Goal: Entertainment & Leisure: Browse casually

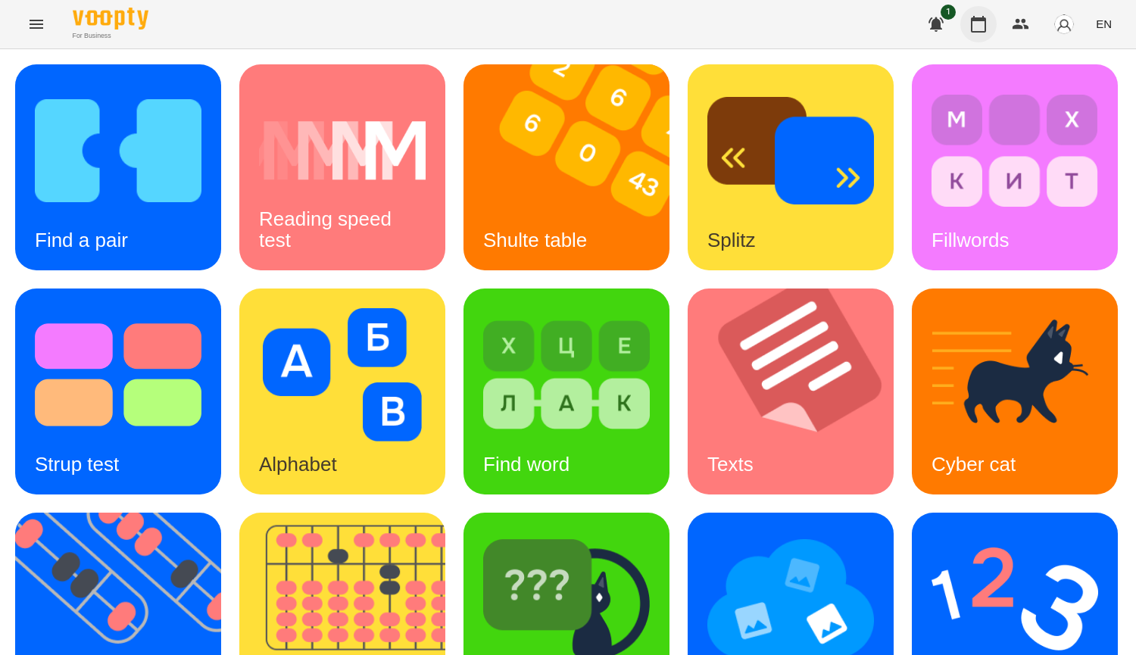
click at [973, 23] on icon "button" at bounding box center [978, 24] width 15 height 17
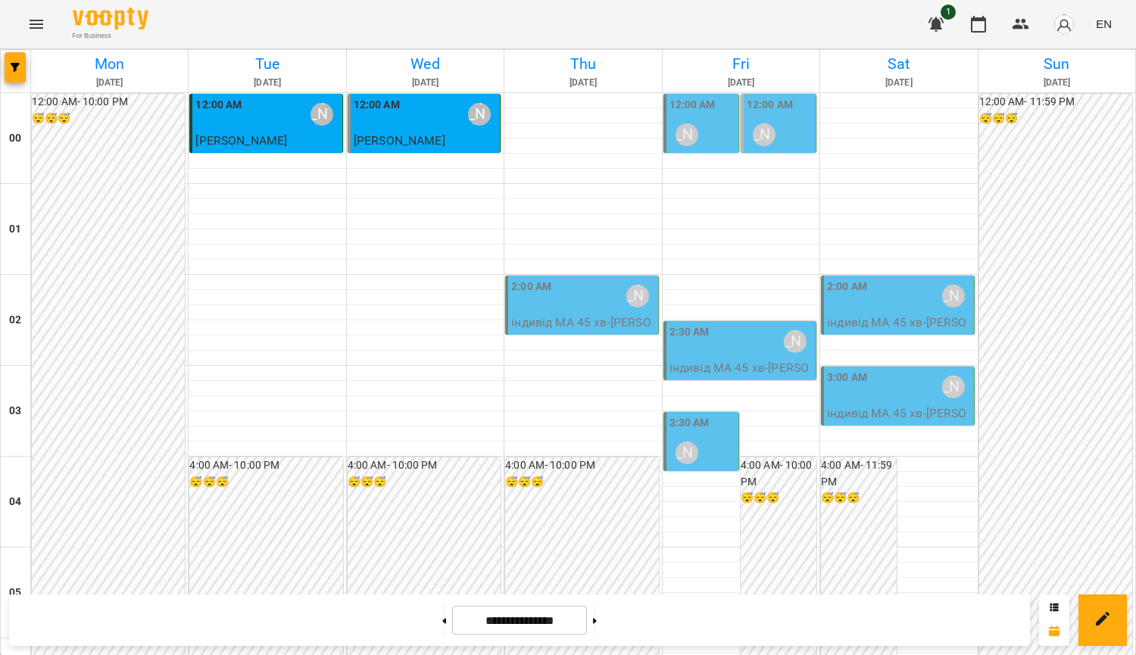
click at [575, 313] on div "2:00 AM [PERSON_NAME]" at bounding box center [582, 296] width 143 height 35
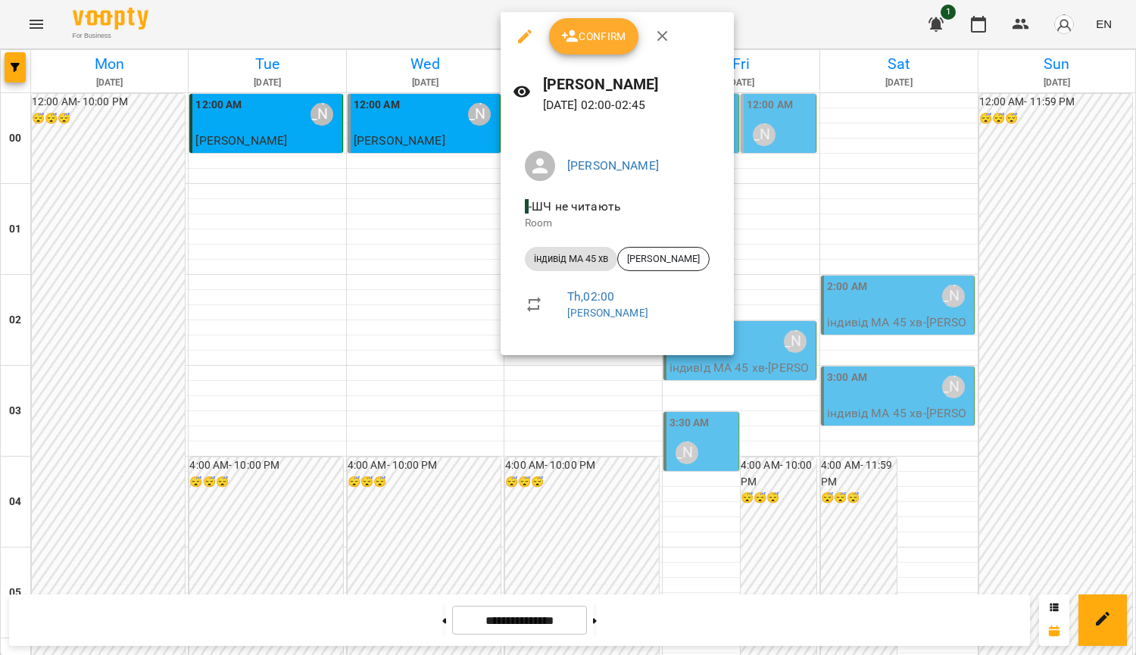
click at [567, 428] on div at bounding box center [568, 327] width 1136 height 655
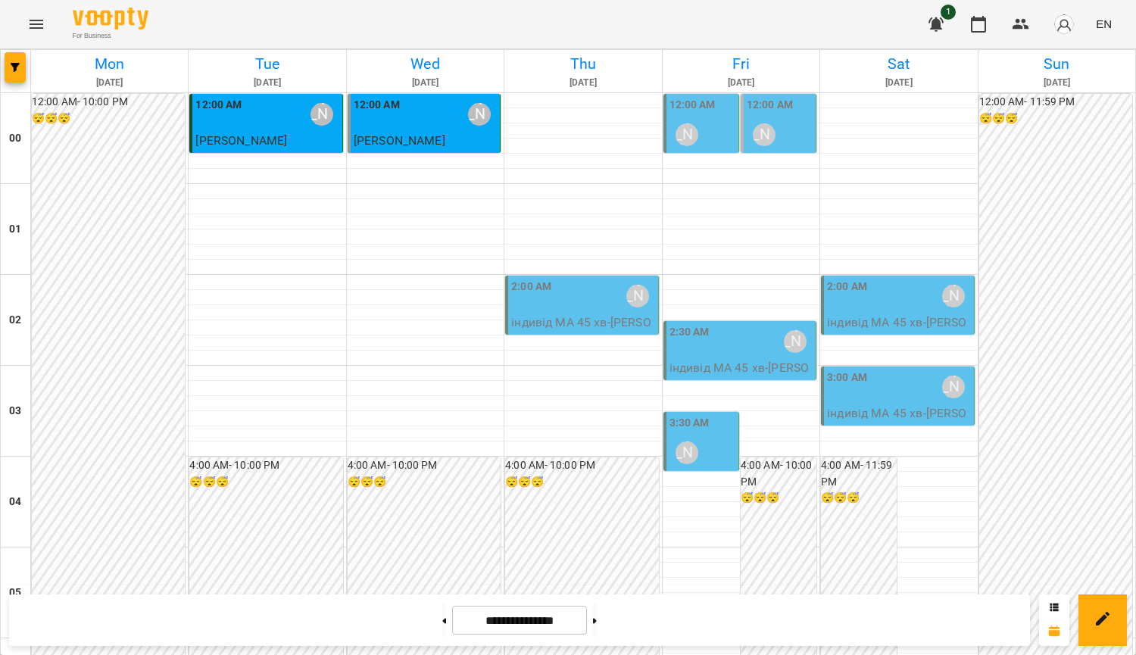
click at [789, 358] on div "[PERSON_NAME]" at bounding box center [795, 341] width 35 height 35
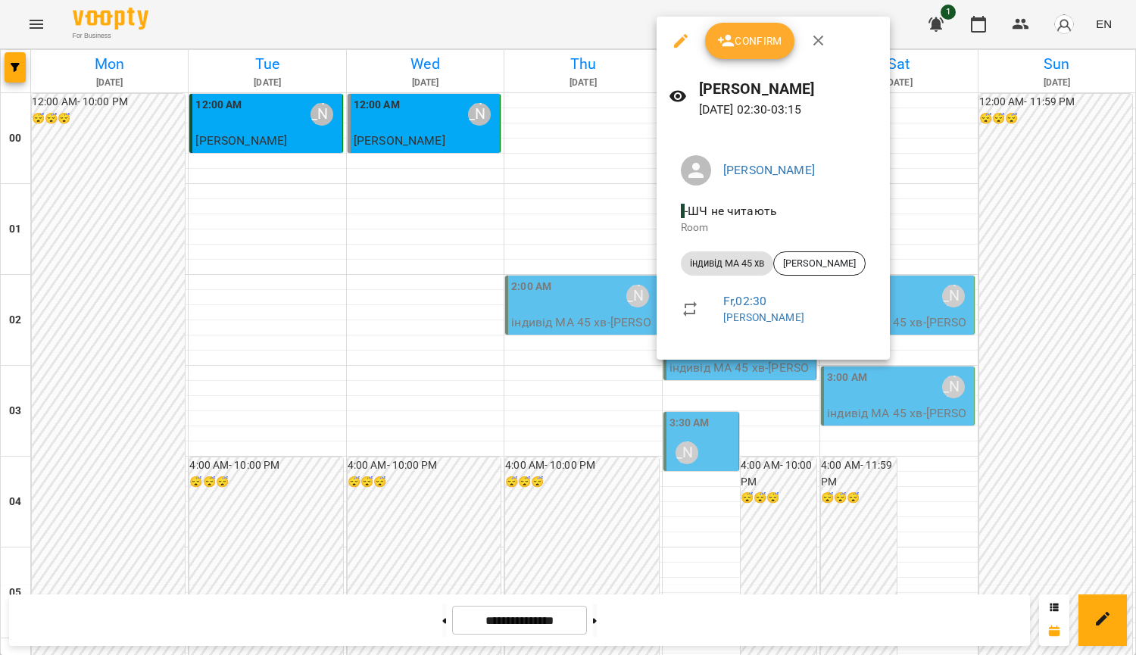
click at [979, 17] on div at bounding box center [568, 327] width 1136 height 655
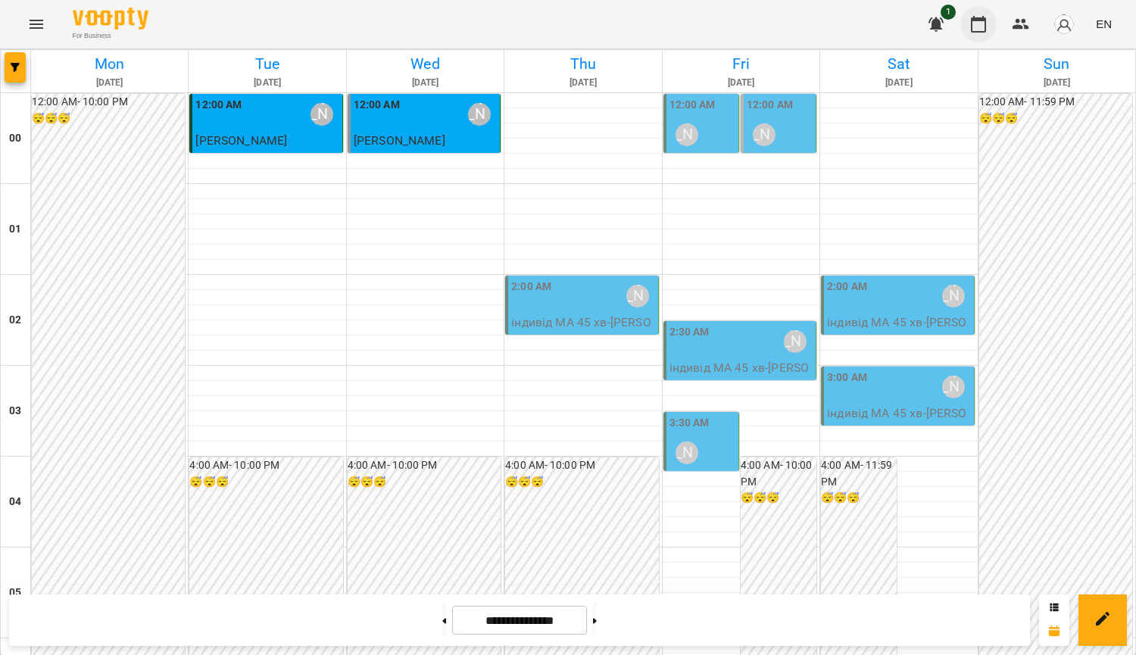
click at [987, 23] on icon "button" at bounding box center [979, 24] width 18 height 18
click at [589, 302] on div "2:00 AM [PERSON_NAME]" at bounding box center [582, 296] width 143 height 35
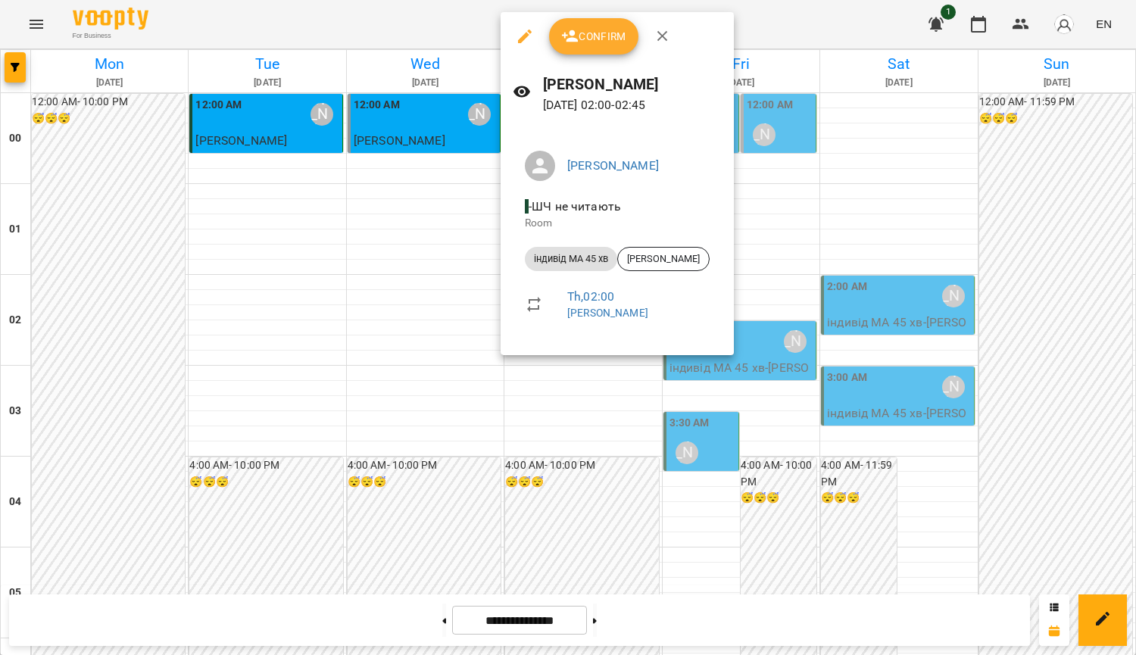
click at [911, 206] on div at bounding box center [568, 327] width 1136 height 655
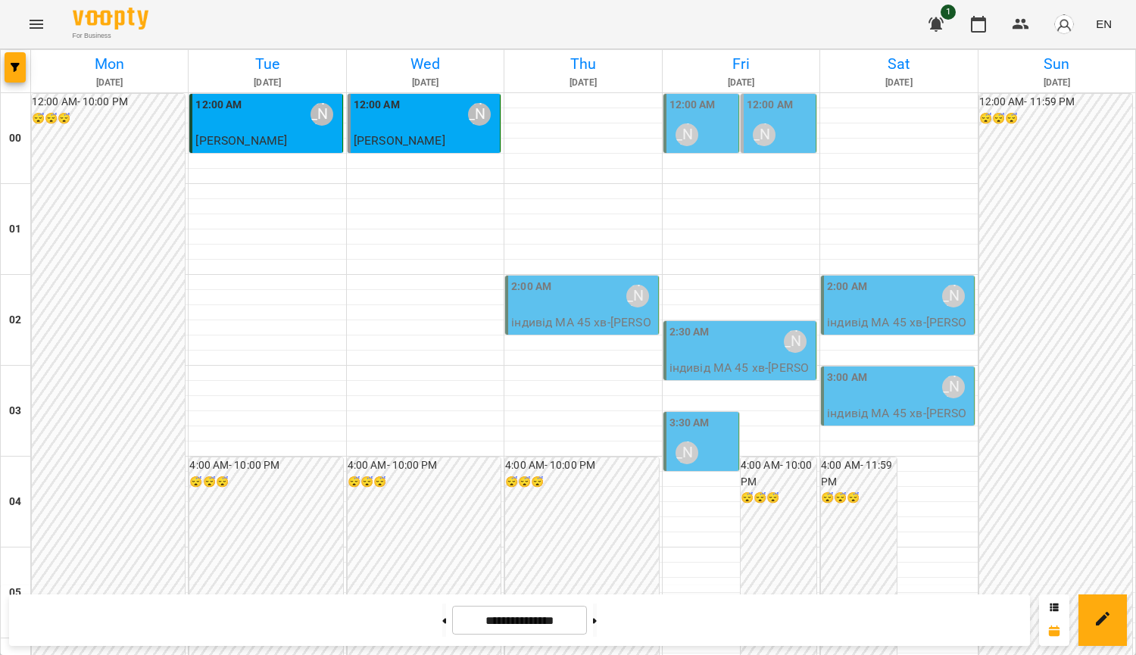
click at [692, 439] on div "[PERSON_NAME]" at bounding box center [687, 453] width 35 height 35
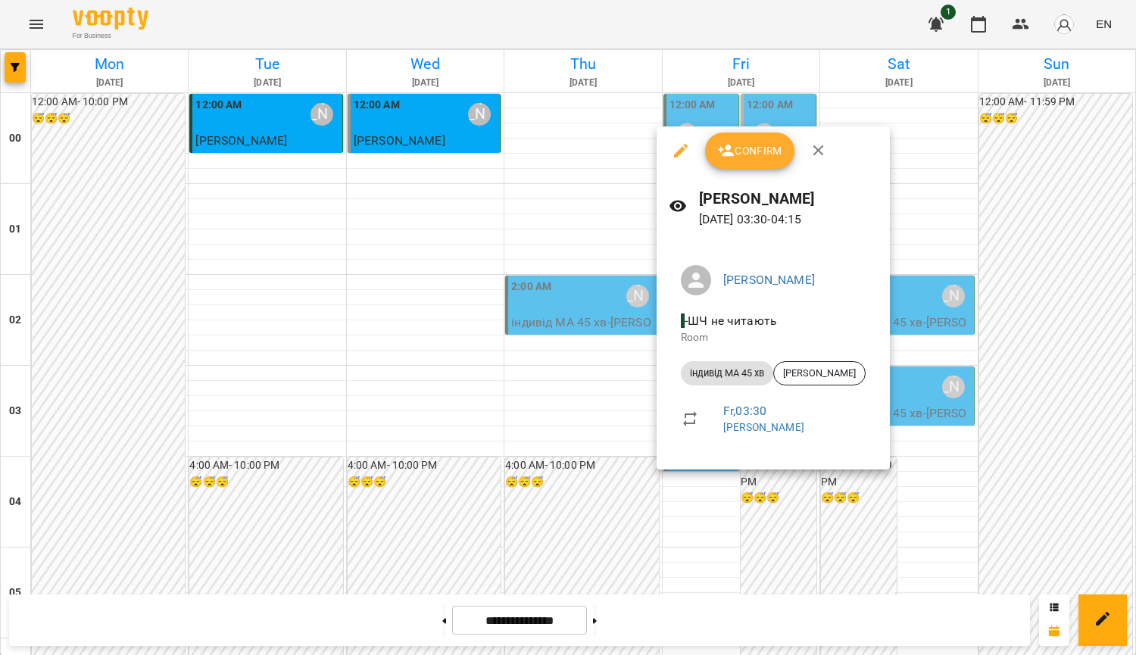
click at [1084, 256] on div at bounding box center [568, 327] width 1136 height 655
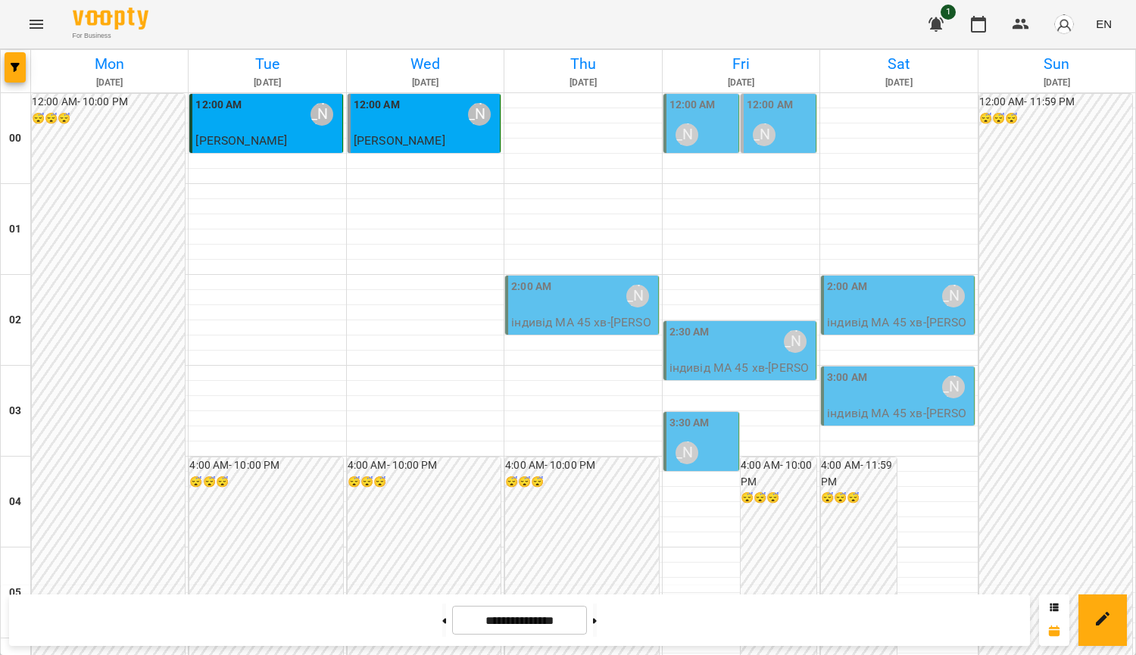
click at [736, 355] on div "2:30 AM [PERSON_NAME]" at bounding box center [741, 341] width 143 height 35
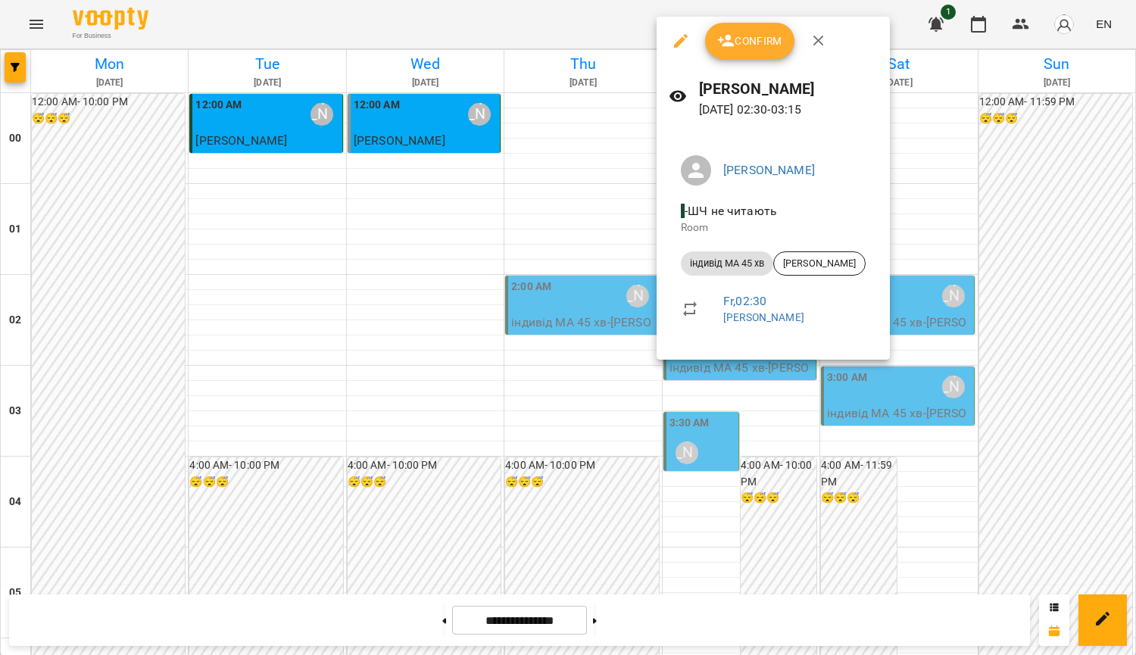
click at [1003, 214] on div at bounding box center [568, 327] width 1136 height 655
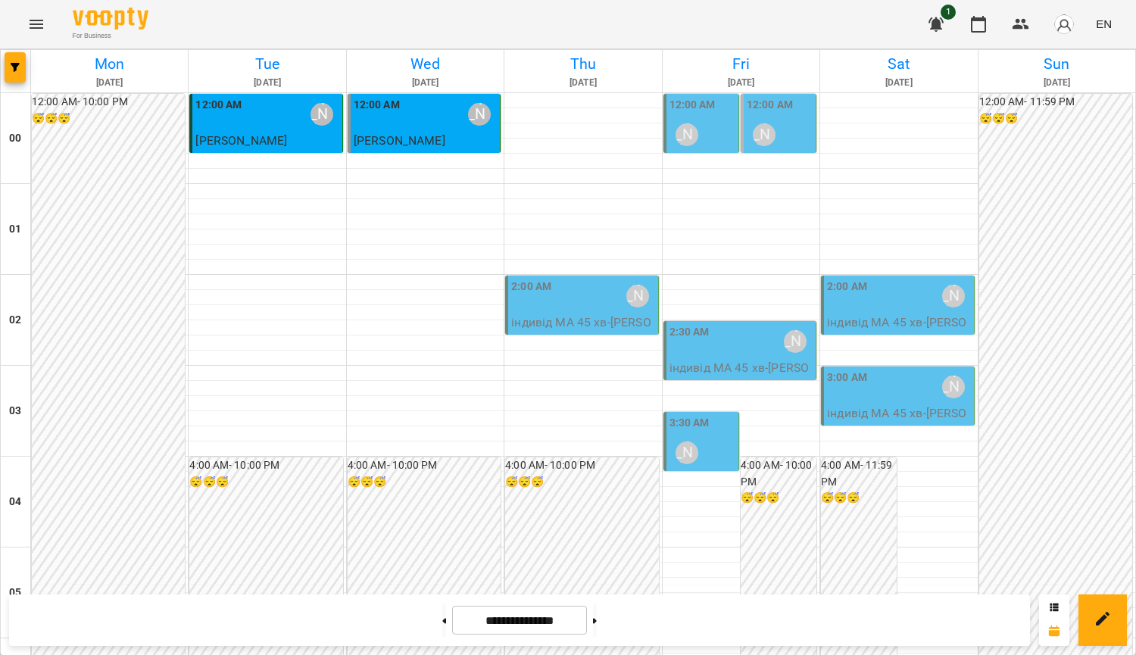
click at [900, 327] on p "індивід МА 45 хв - [PERSON_NAME]" at bounding box center [898, 332] width 143 height 36
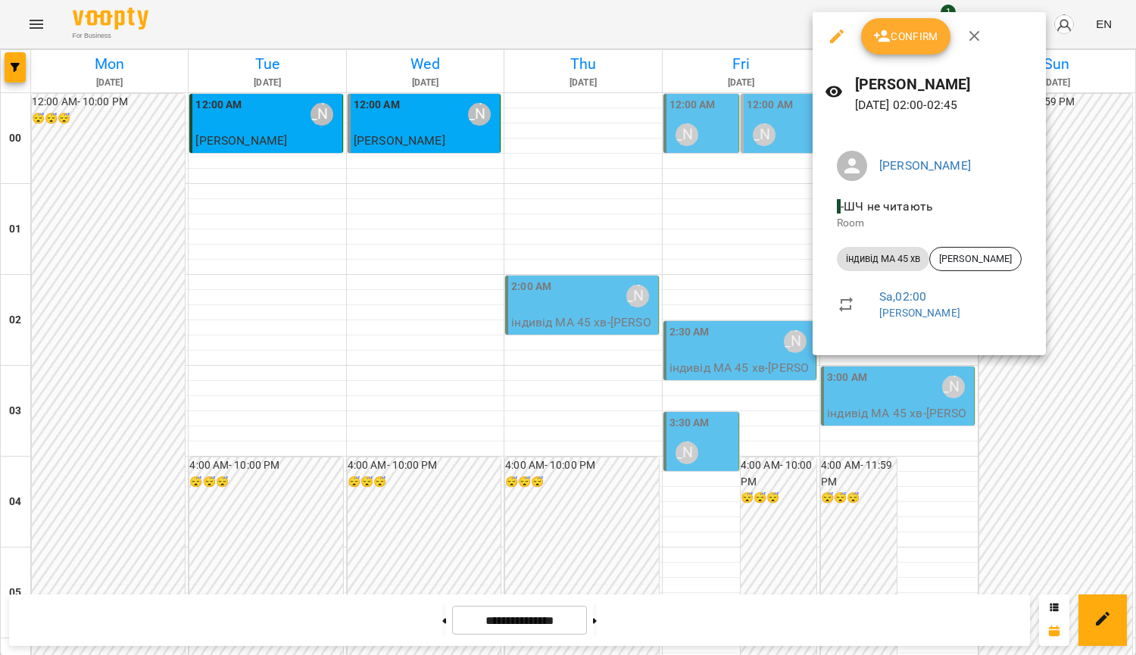
click at [1076, 298] on div at bounding box center [568, 327] width 1136 height 655
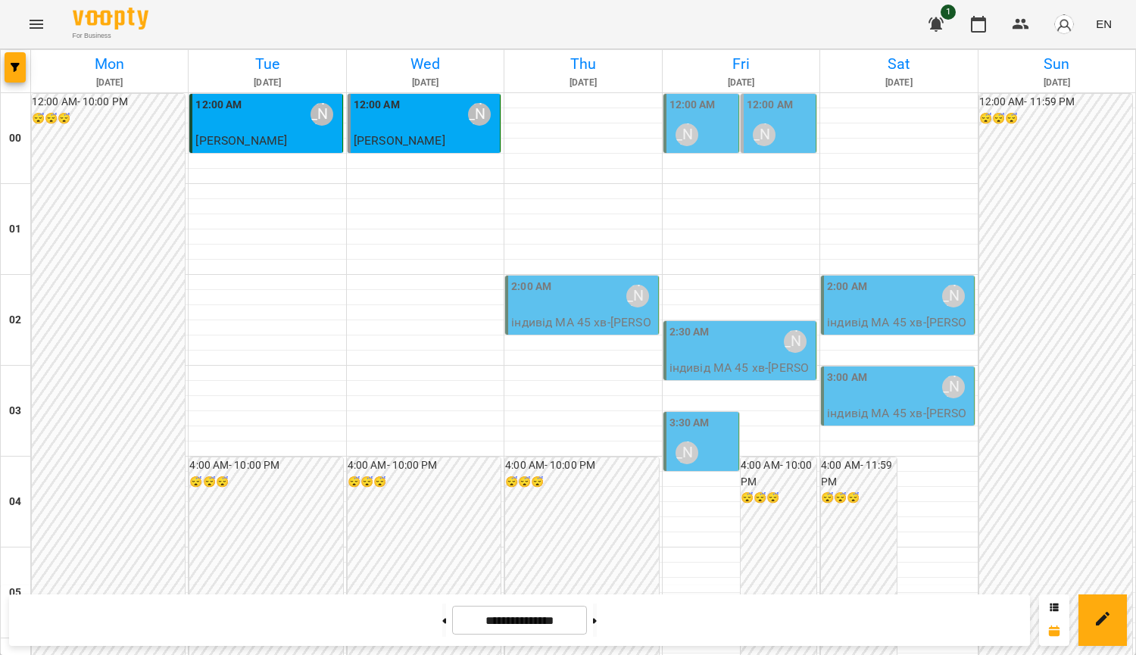
click at [878, 404] on p "індивід МА 45 хв - [PERSON_NAME]" at bounding box center [898, 422] width 143 height 36
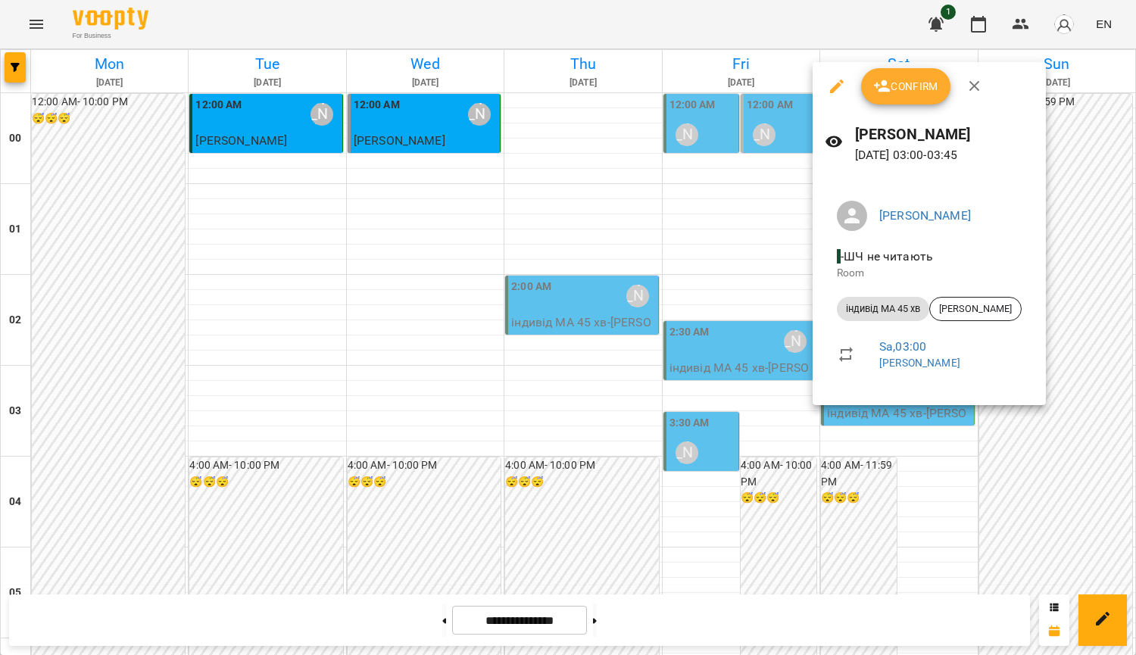
click at [1067, 334] on div at bounding box center [568, 327] width 1136 height 655
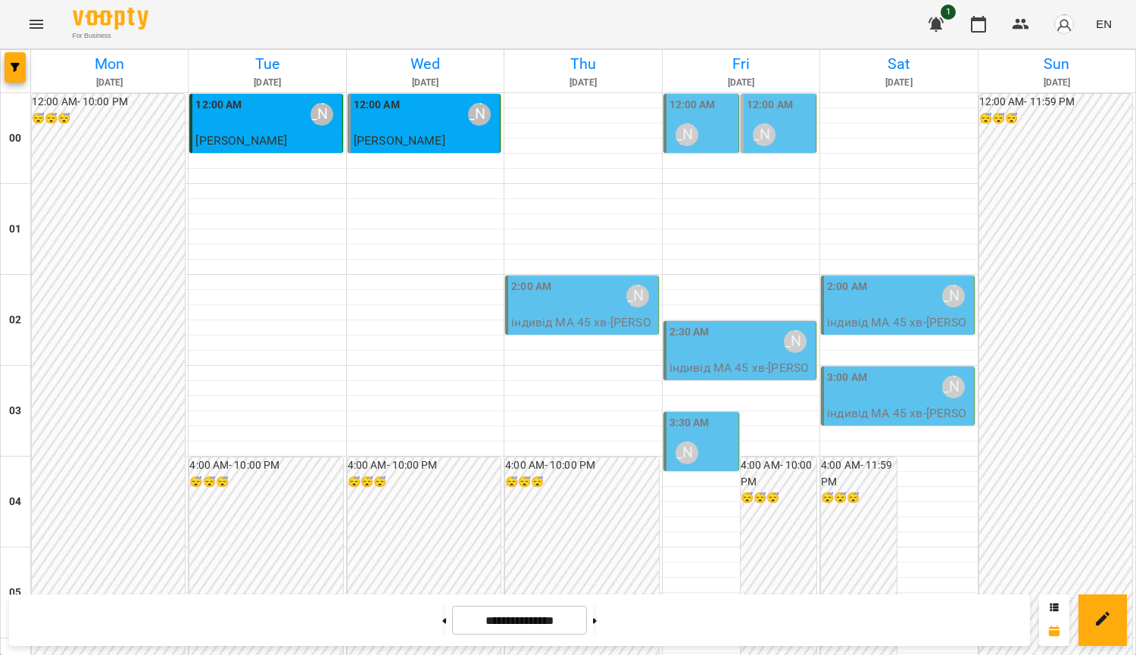
click at [691, 122] on div "[PERSON_NAME]" at bounding box center [687, 134] width 35 height 35
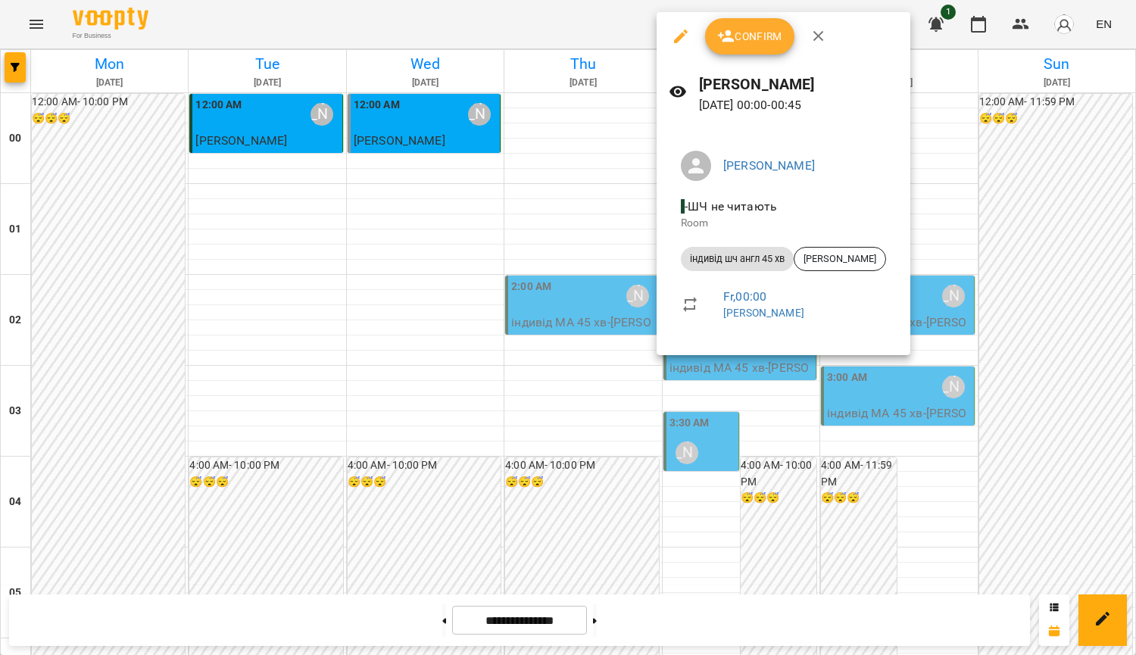
click at [983, 185] on div at bounding box center [568, 327] width 1136 height 655
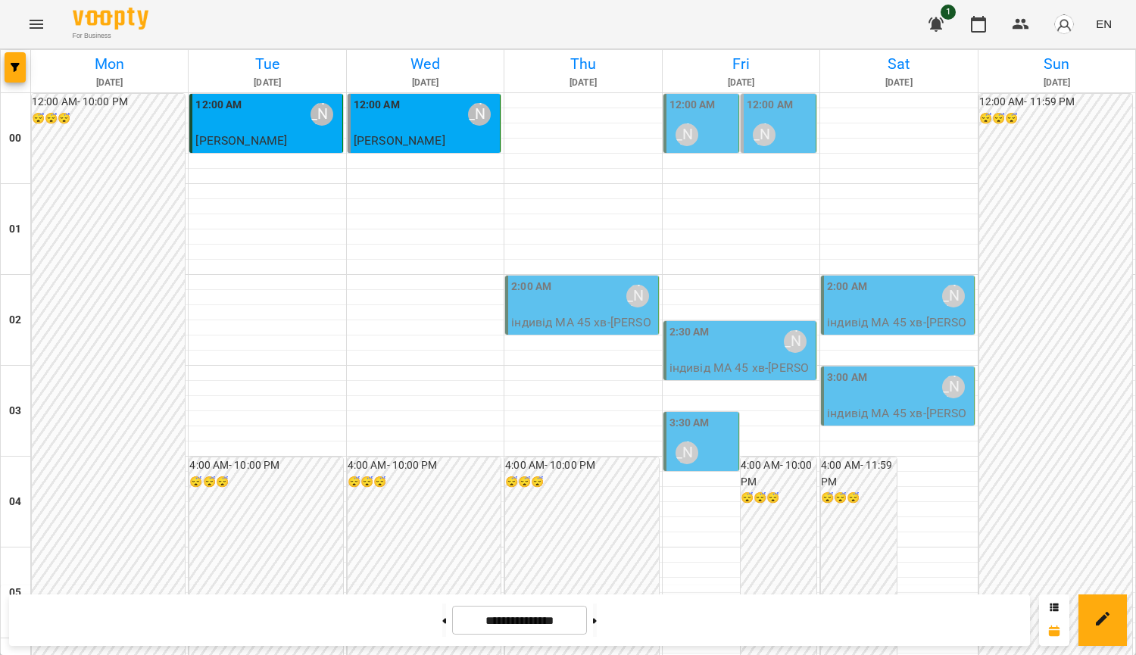
click at [795, 134] on div "12:00 AM [PERSON_NAME]" at bounding box center [780, 124] width 66 height 55
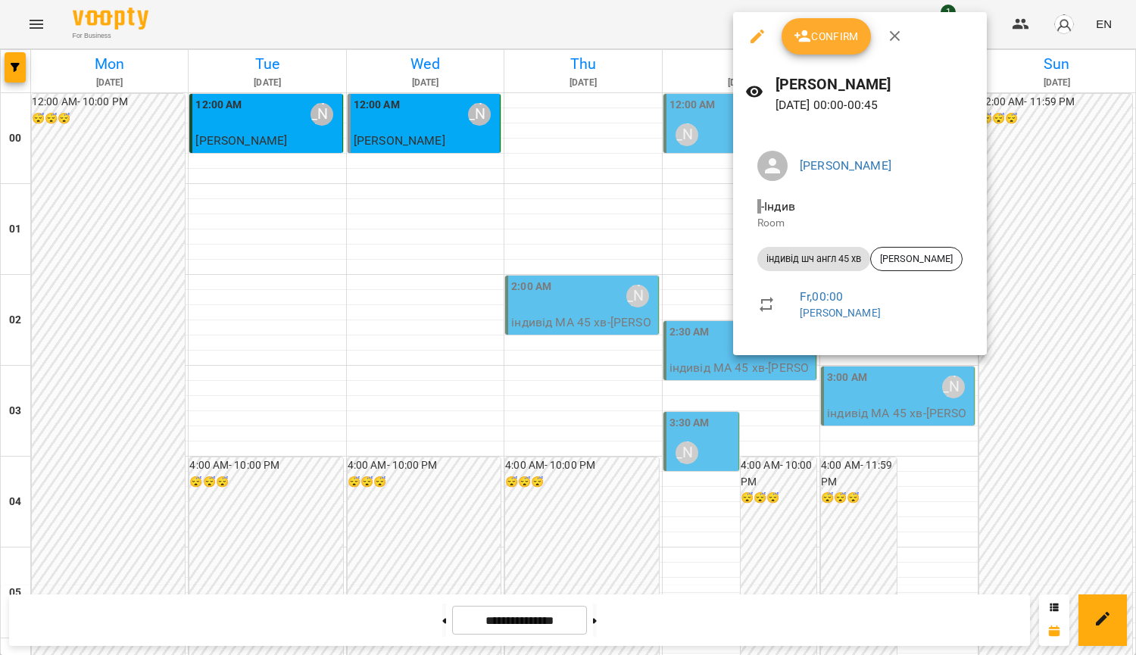
click at [1006, 199] on div at bounding box center [568, 327] width 1136 height 655
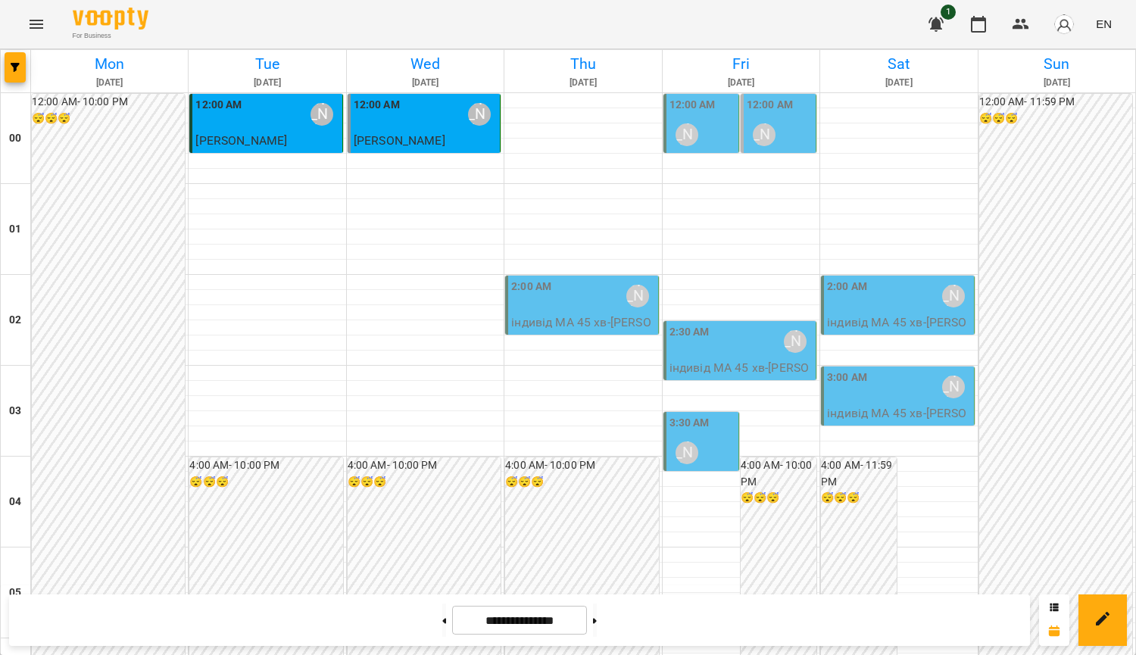
click at [531, 303] on div "2:00 AM" at bounding box center [531, 296] width 40 height 35
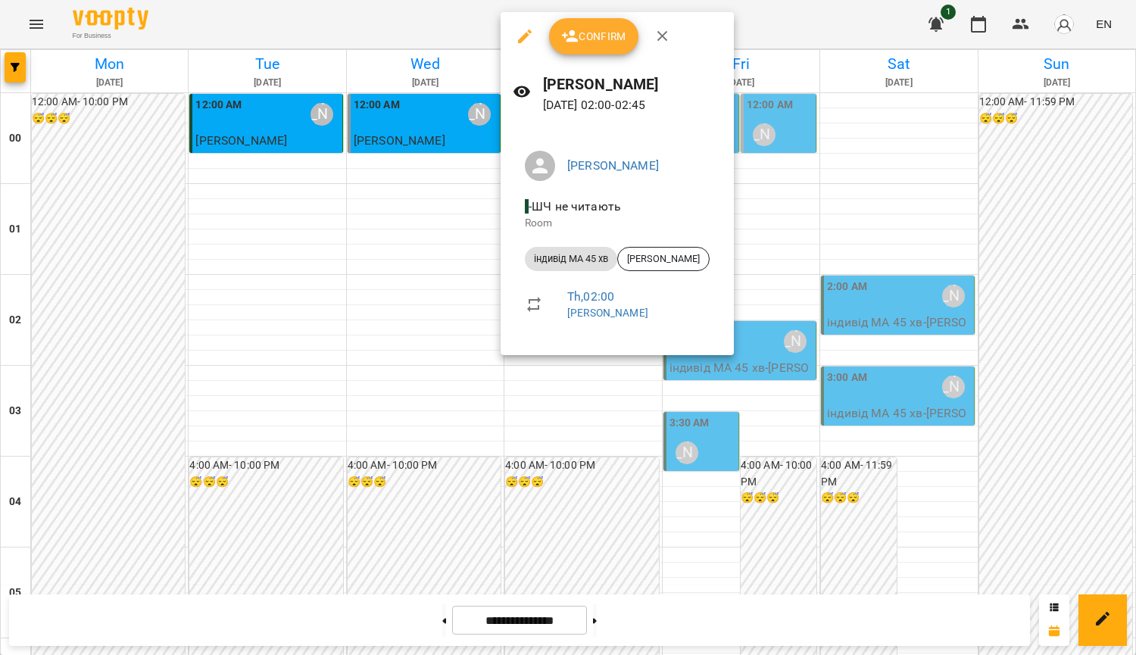
click at [1047, 174] on div at bounding box center [568, 327] width 1136 height 655
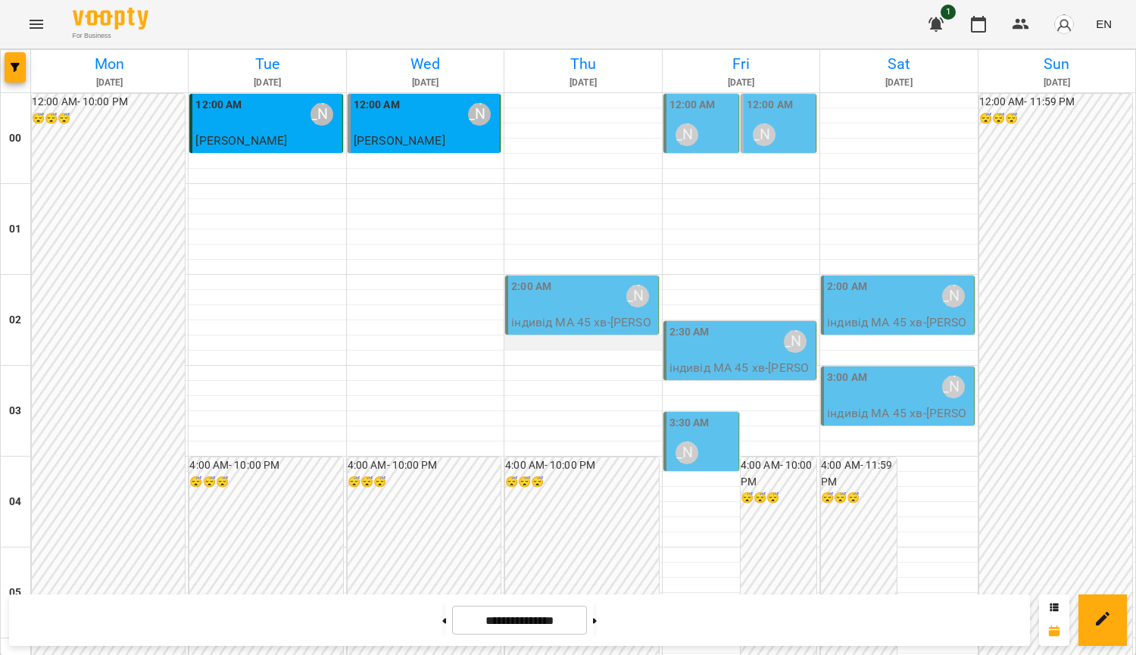
click at [557, 339] on div at bounding box center [582, 343] width 157 height 15
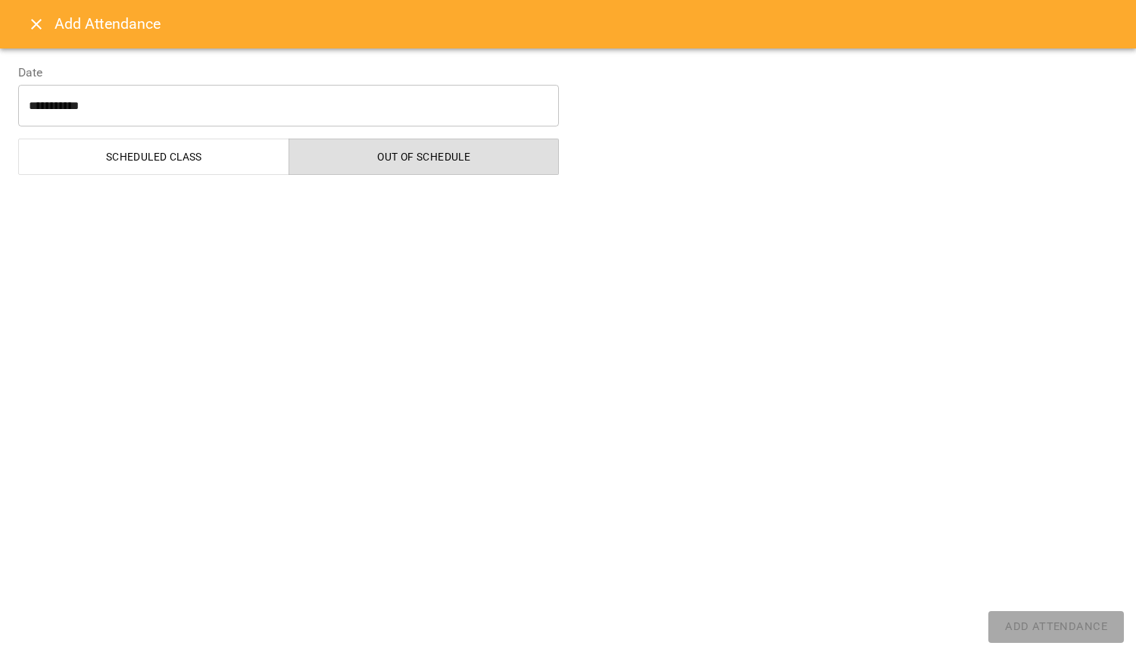
click at [564, 305] on div at bounding box center [568, 327] width 1136 height 655
select select "**********"
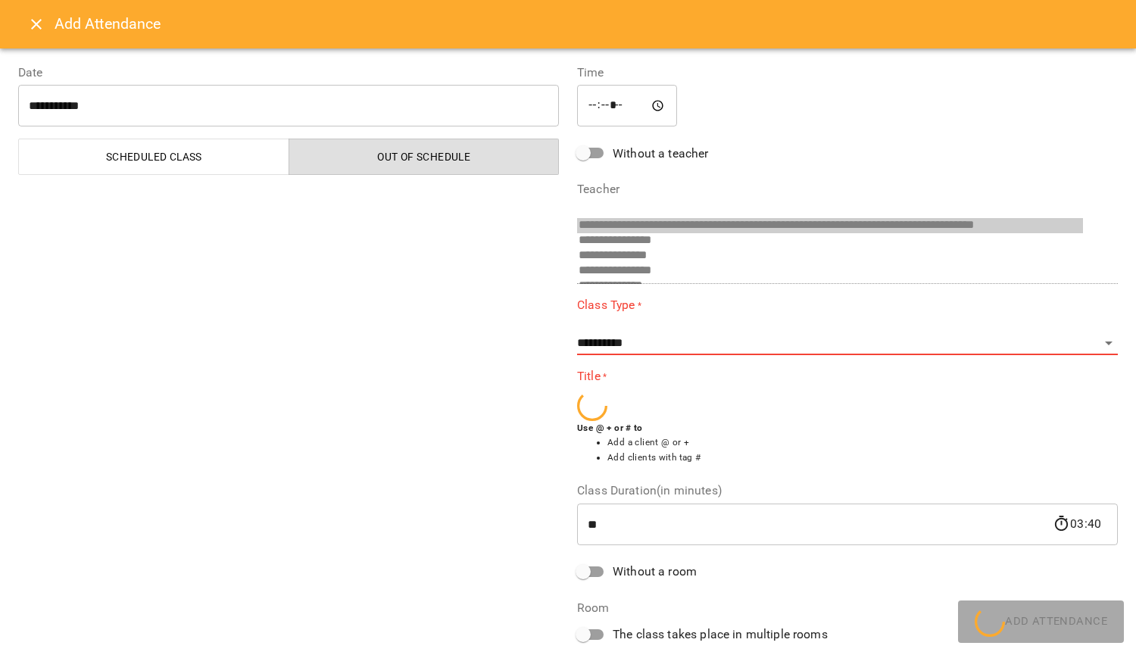
scroll to position [495, 0]
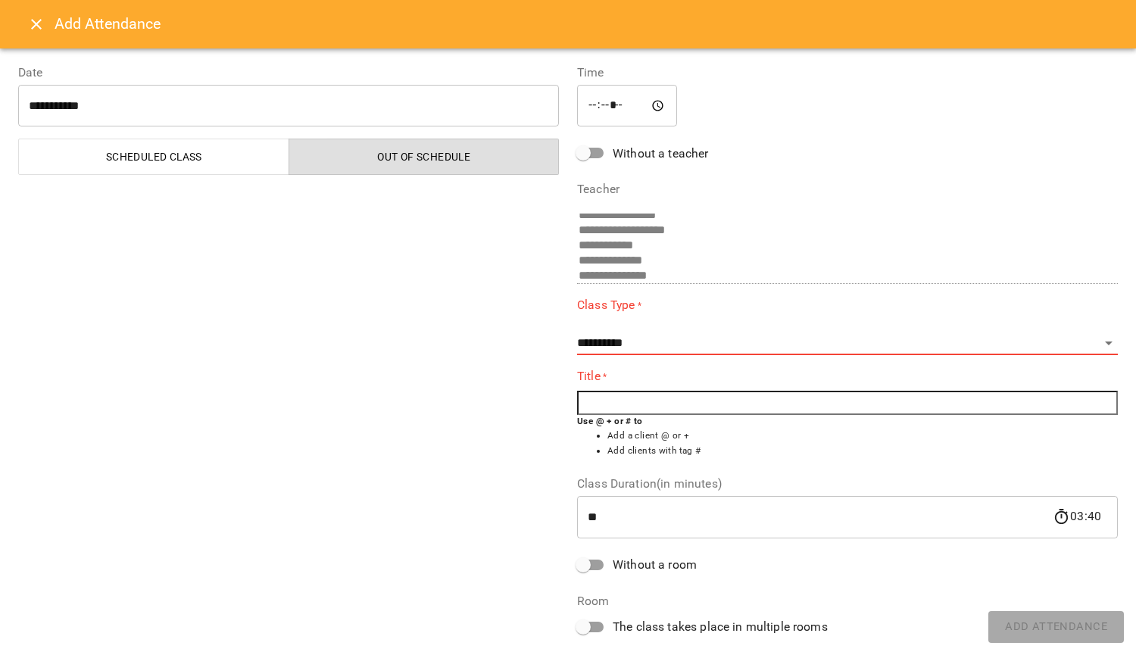
click at [36, 25] on icon "Close" at bounding box center [36, 24] width 11 height 11
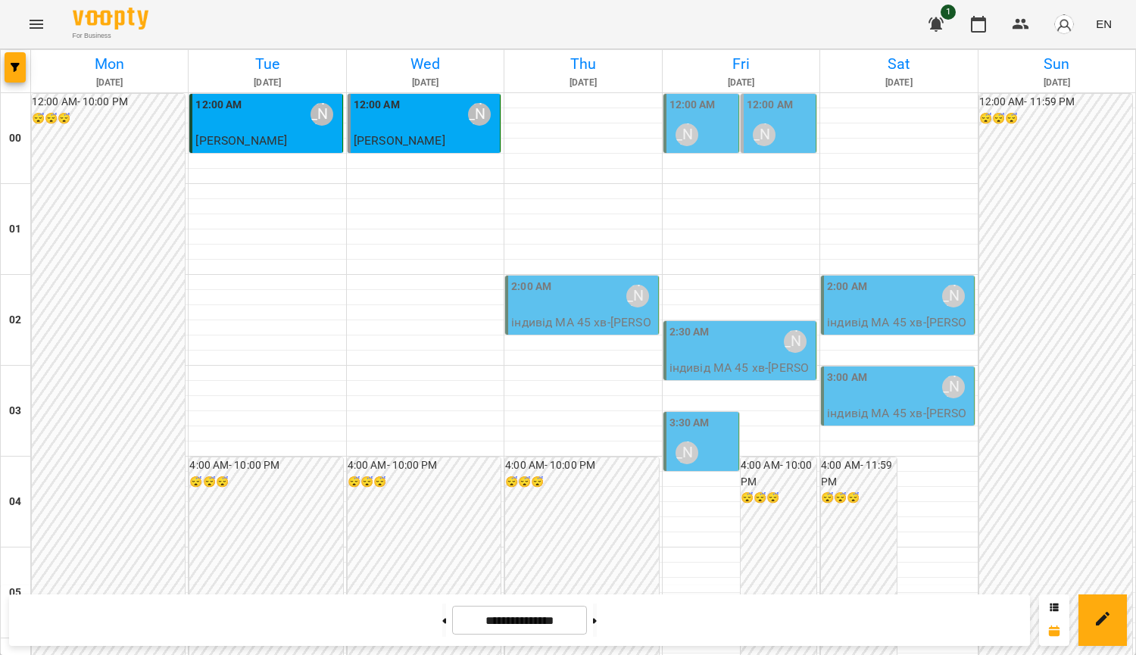
click at [901, 395] on div "3:00 AM [PERSON_NAME]" at bounding box center [898, 387] width 143 height 35
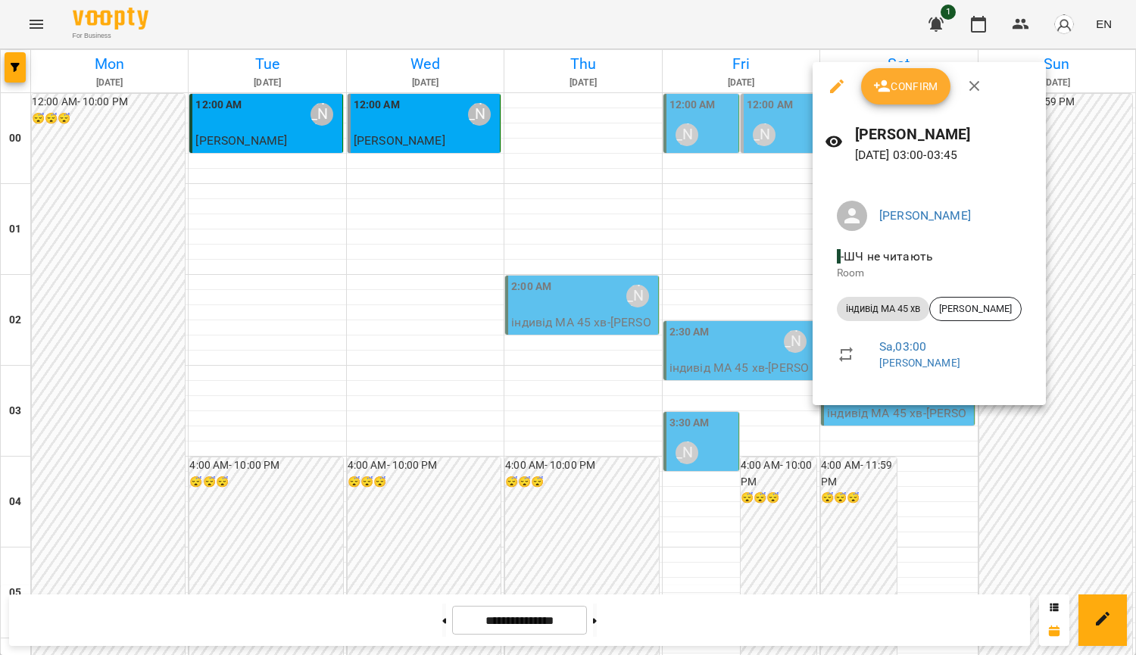
click at [1060, 419] on div at bounding box center [568, 327] width 1136 height 655
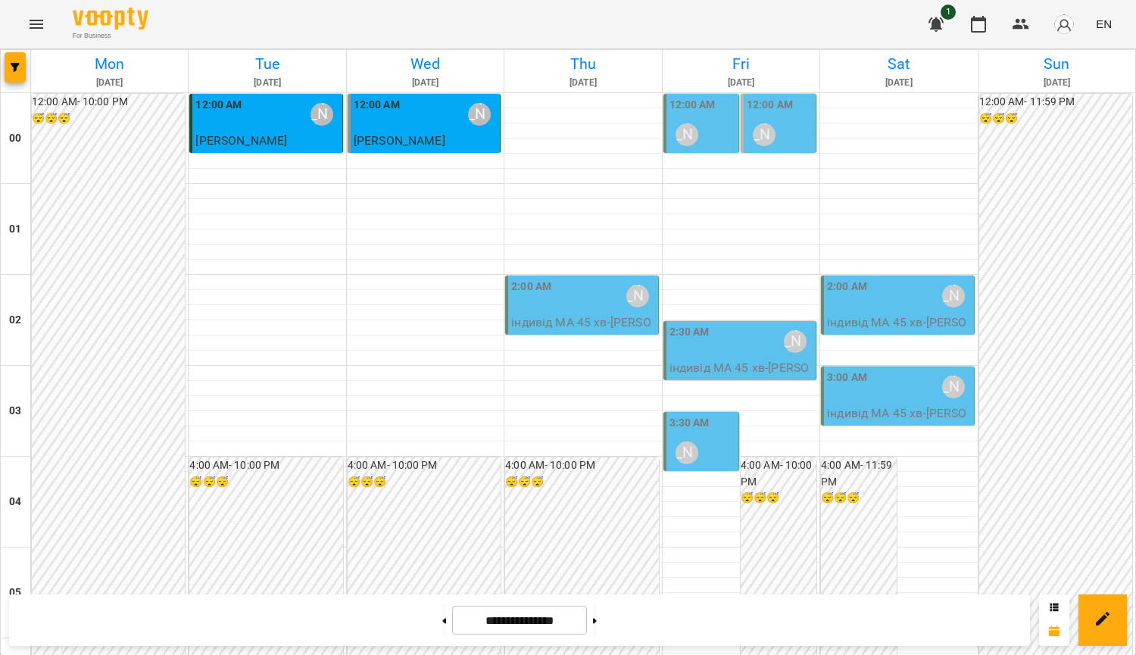
click at [597, 296] on div "2:00 AM [PERSON_NAME]" at bounding box center [582, 296] width 143 height 35
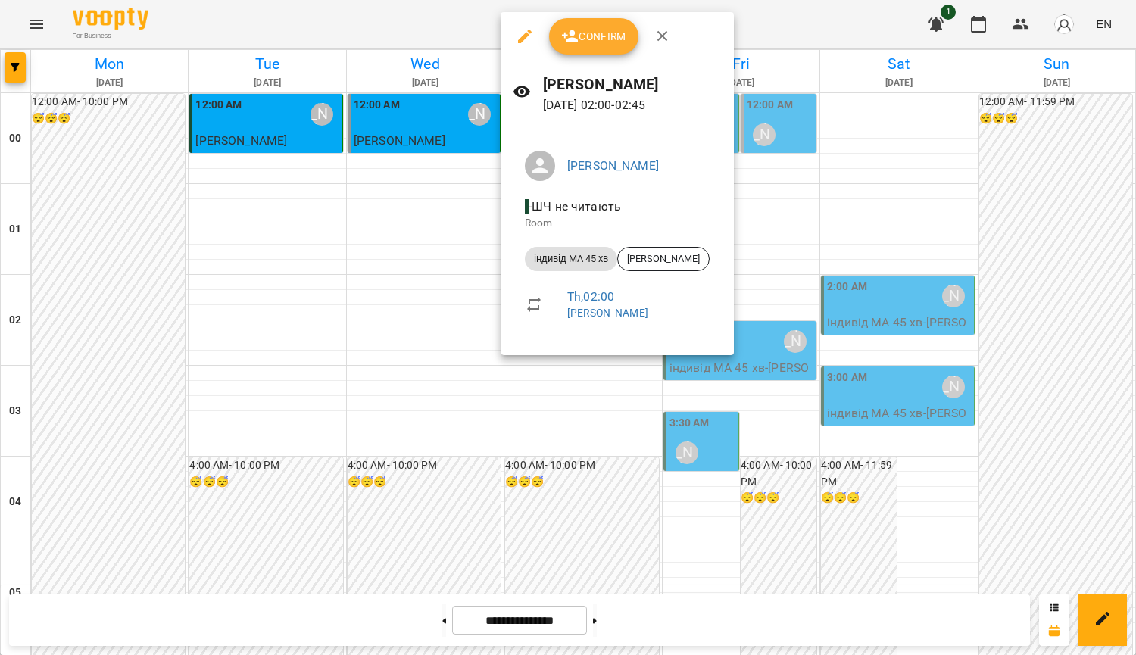
click at [882, 278] on div at bounding box center [568, 327] width 1136 height 655
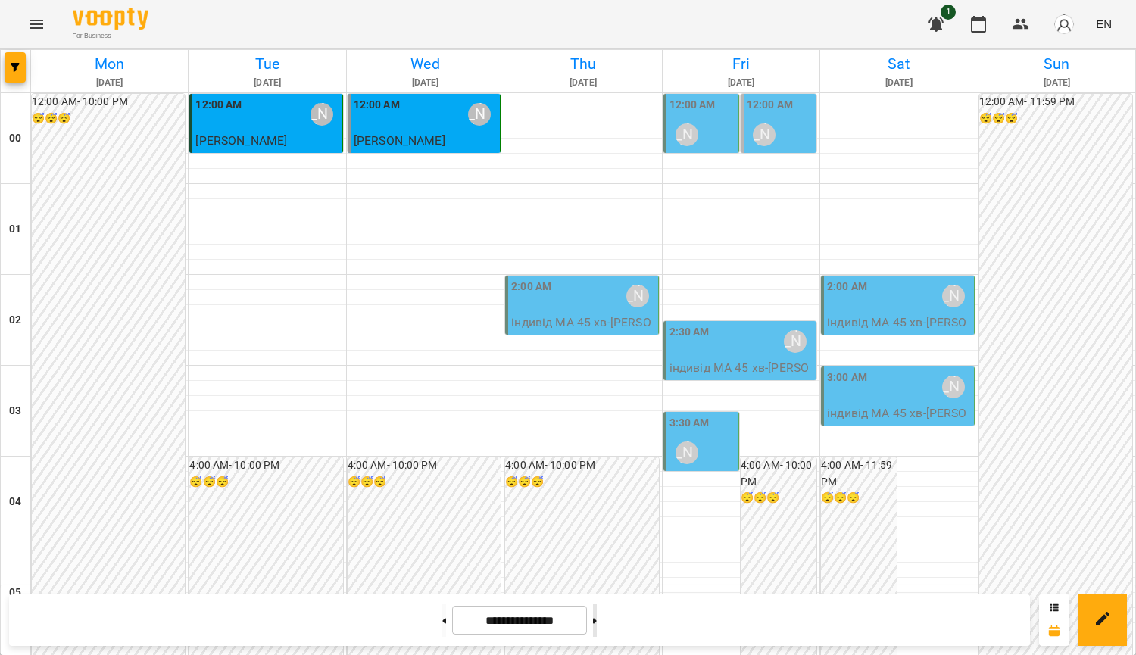
click at [597, 617] on button at bounding box center [595, 620] width 4 height 33
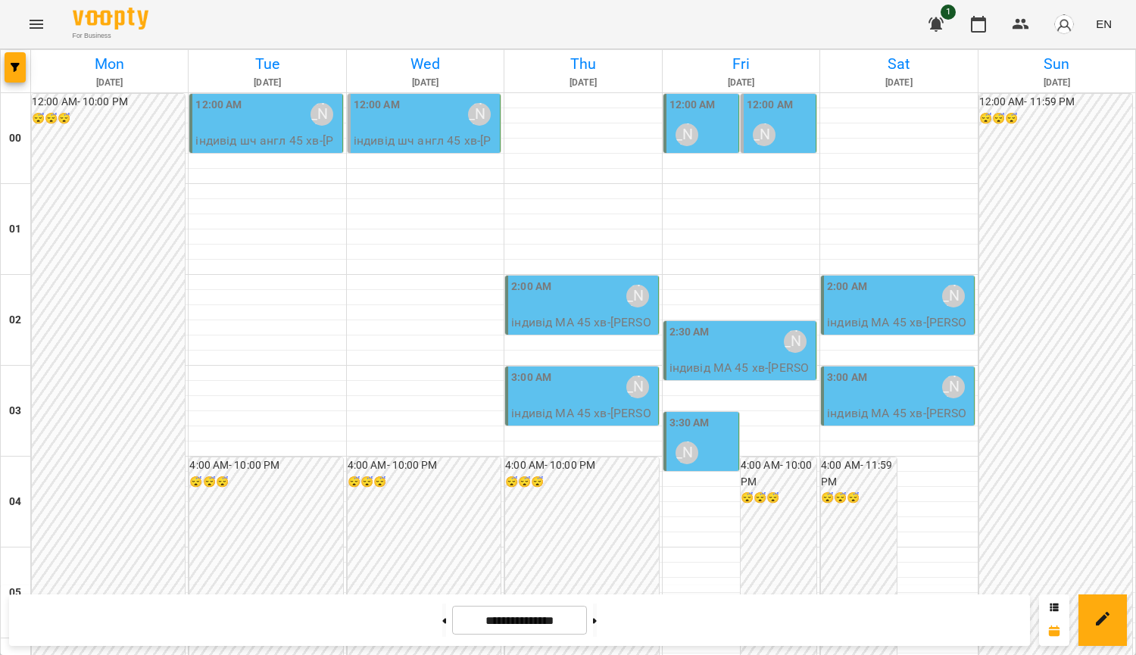
scroll to position [0, 0]
click at [440, 620] on div at bounding box center [444, 620] width 16 height 33
click at [442, 620] on button at bounding box center [444, 620] width 4 height 33
type input "**********"
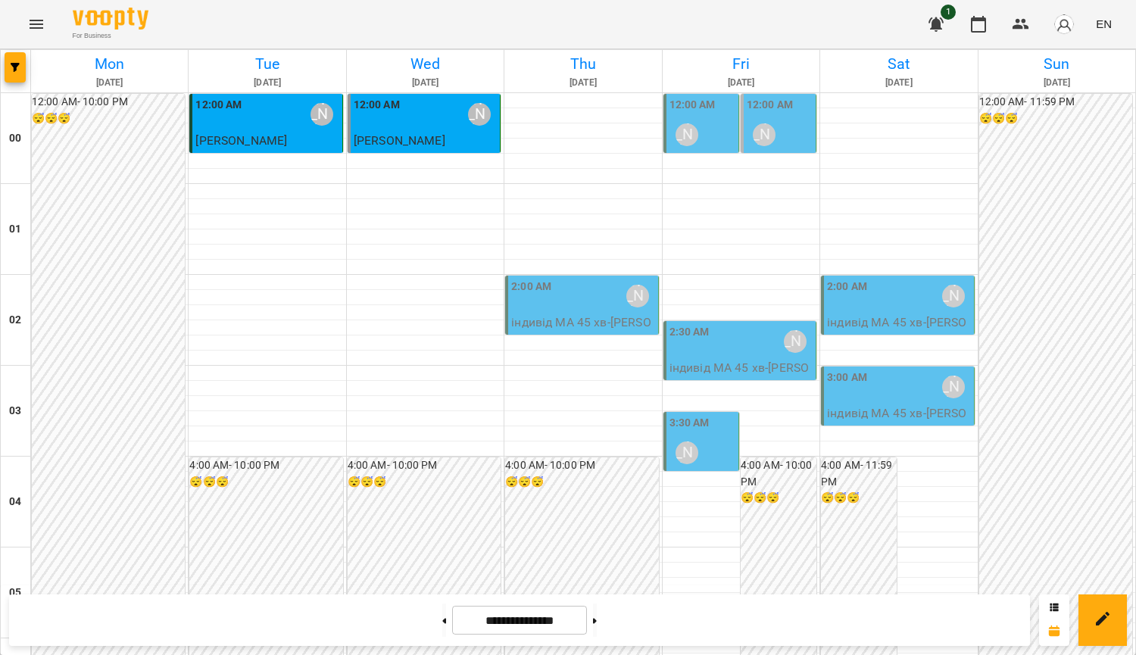
click at [596, 301] on div "2:00 AM [PERSON_NAME]" at bounding box center [582, 296] width 143 height 35
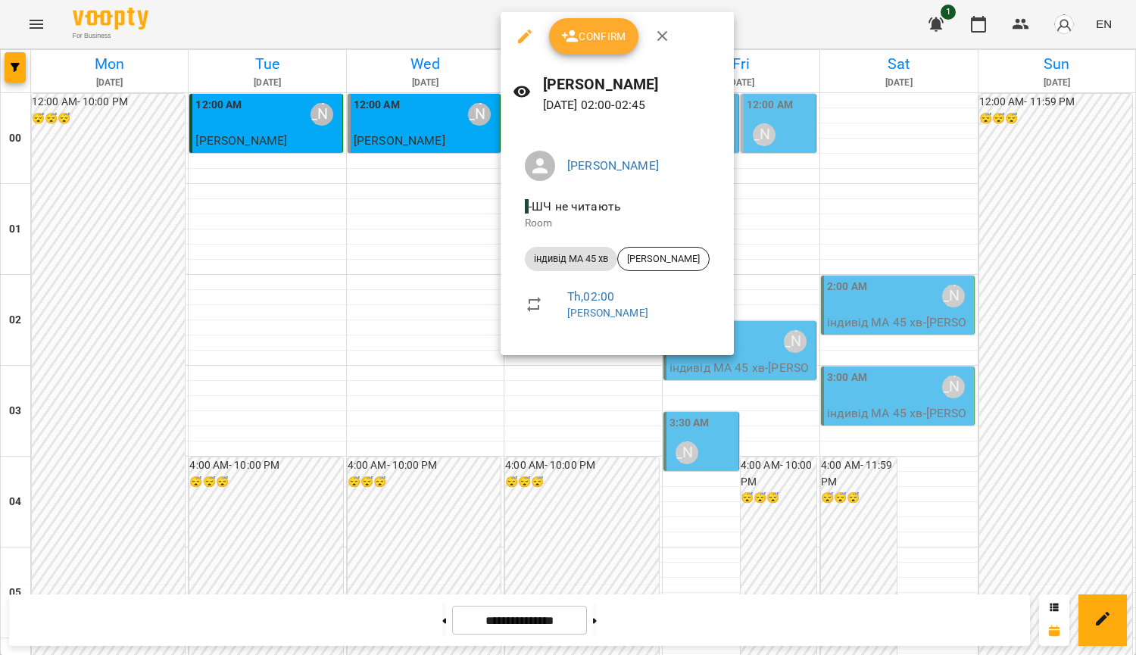
click at [813, 230] on div at bounding box center [568, 327] width 1136 height 655
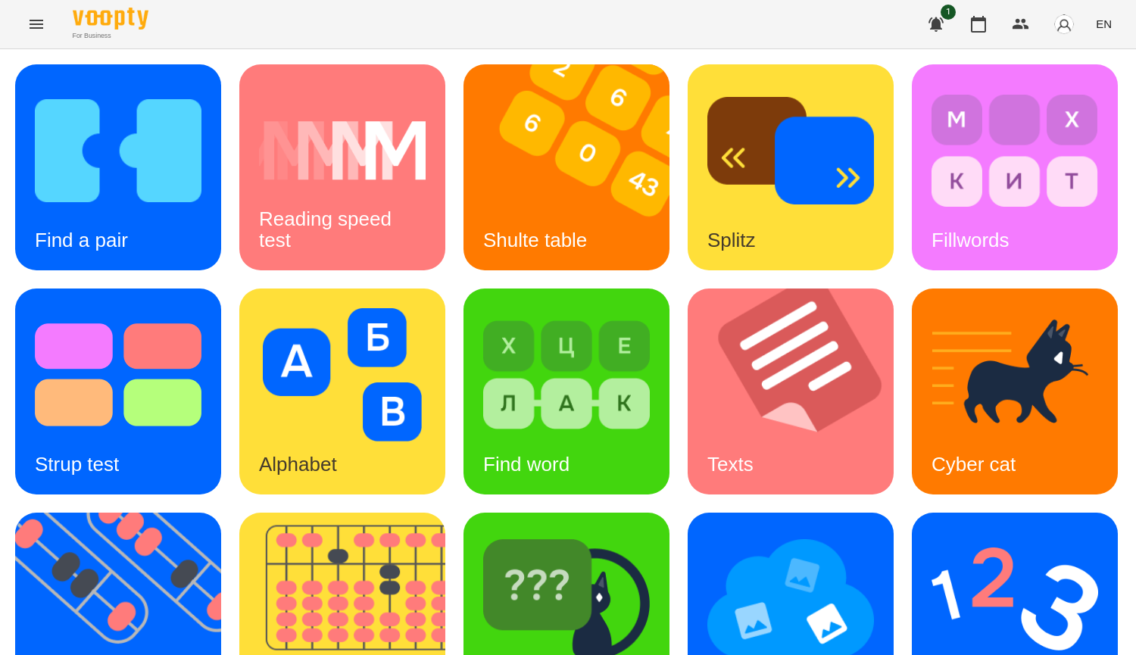
scroll to position [454, 0]
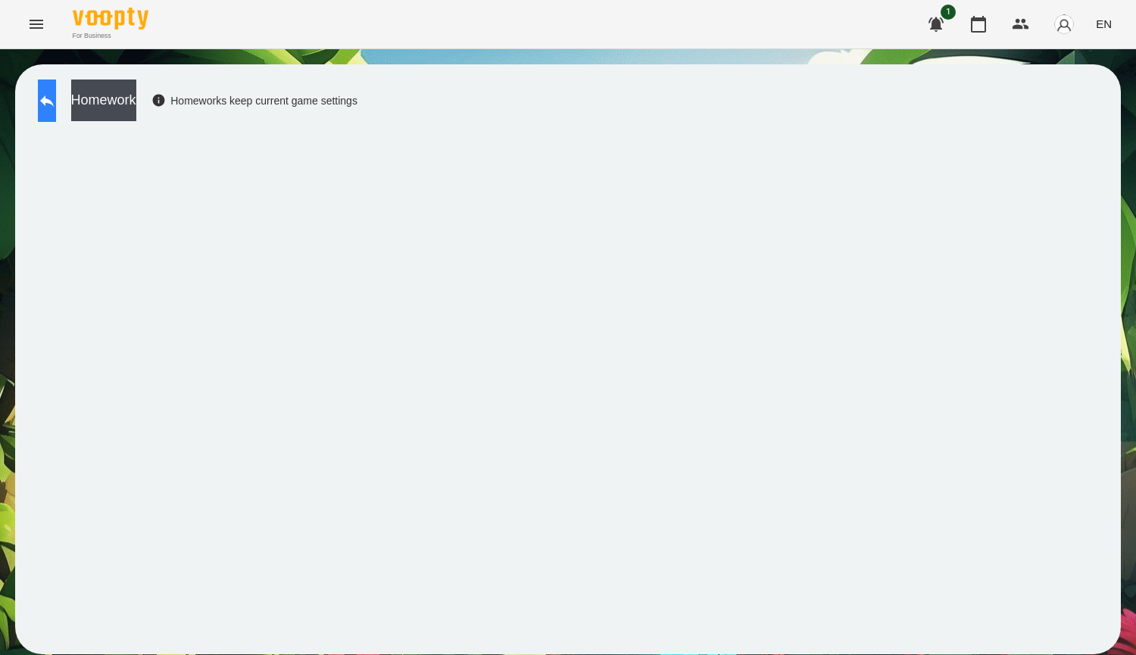
click at [56, 98] on icon at bounding box center [47, 101] width 18 height 18
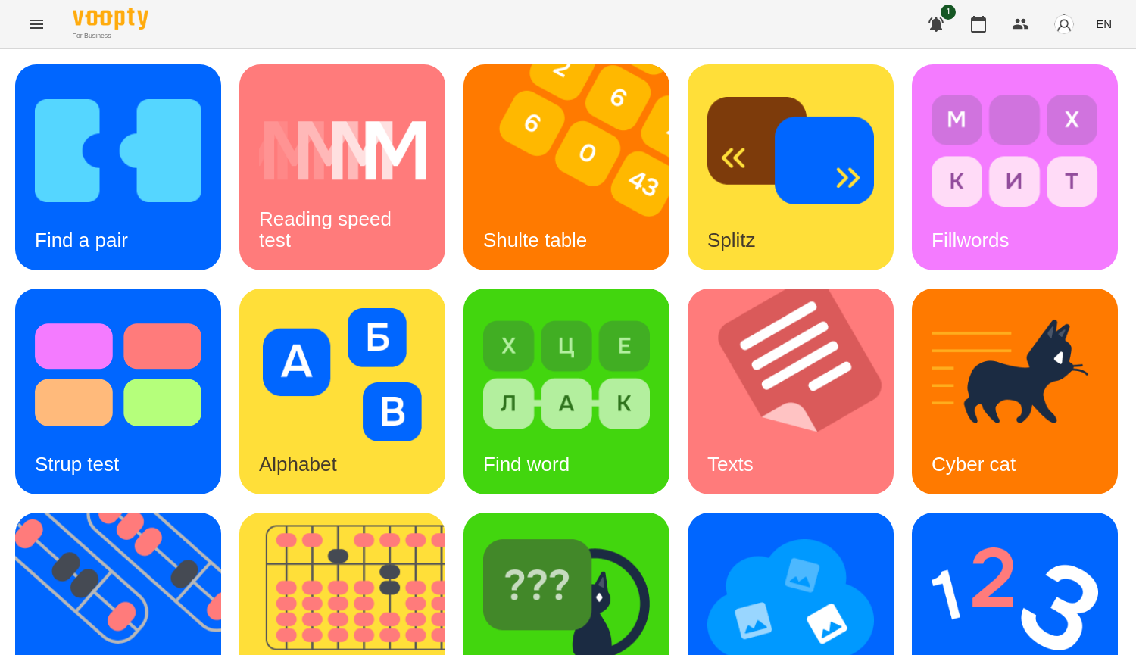
scroll to position [303, 0]
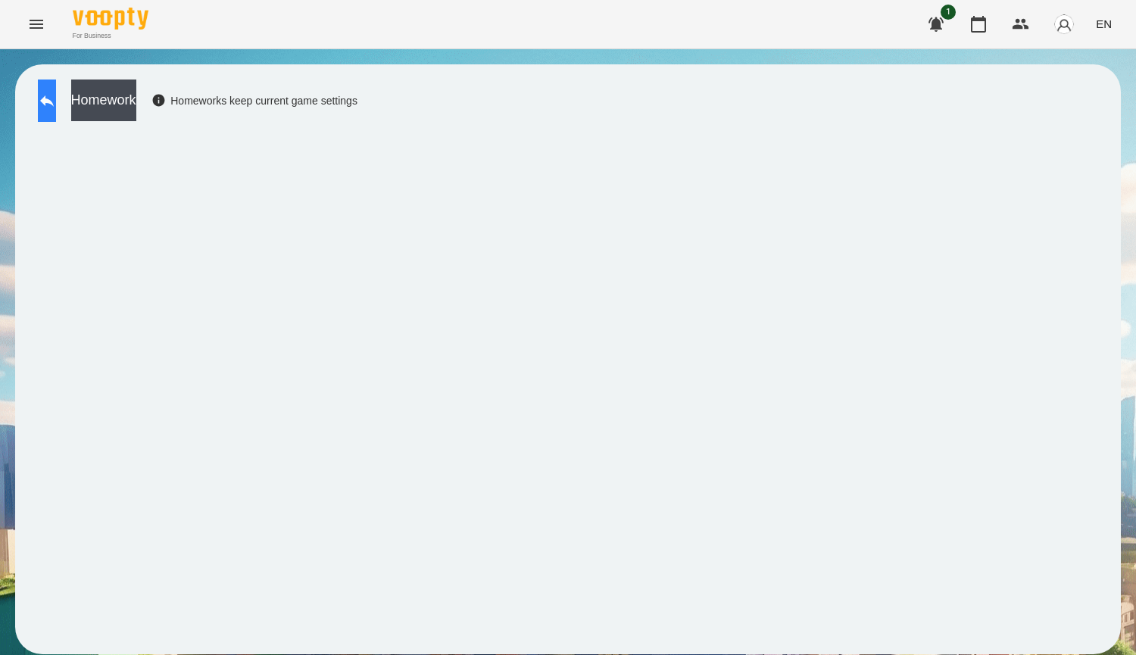
click at [56, 95] on icon at bounding box center [47, 101] width 18 height 18
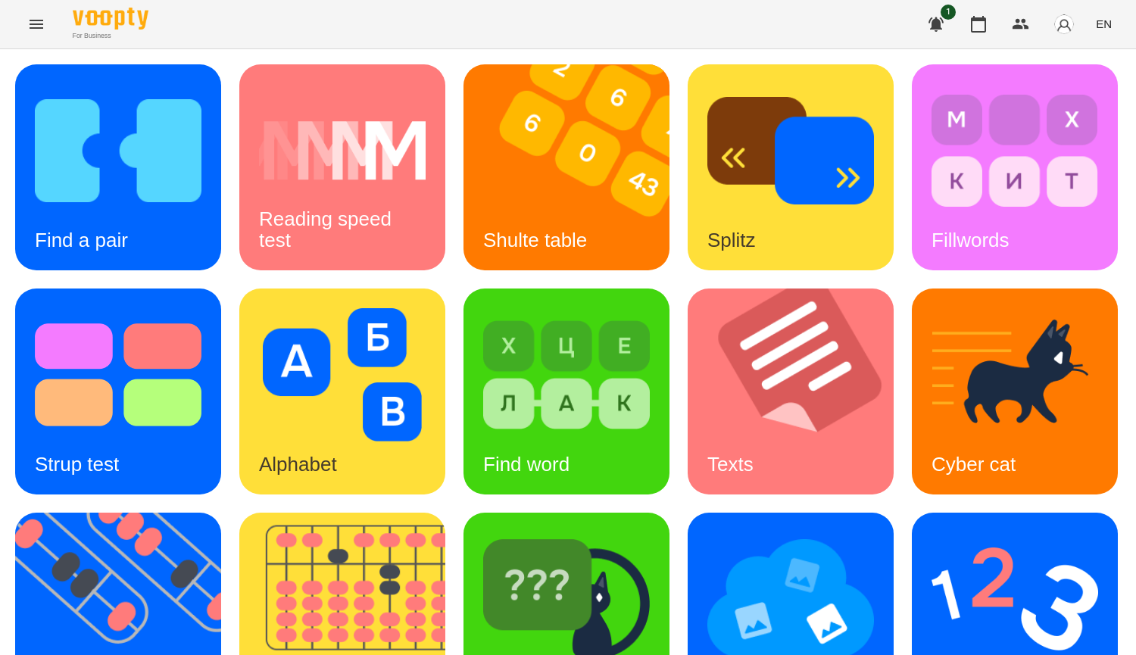
scroll to position [379, 0]
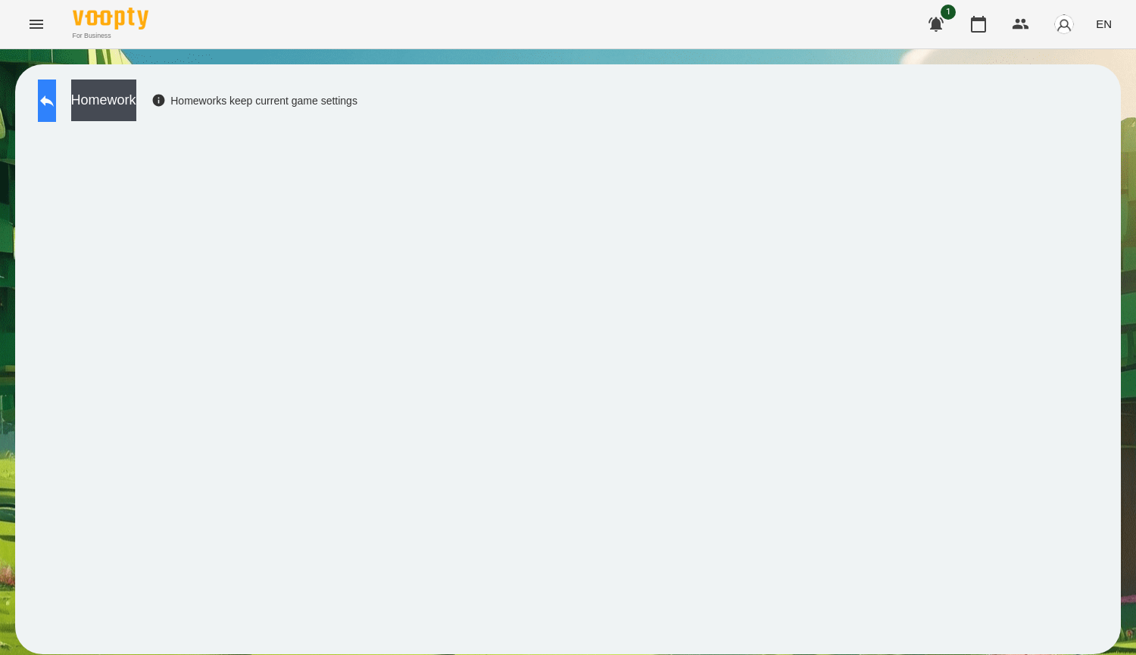
click at [56, 114] on button at bounding box center [47, 101] width 18 height 42
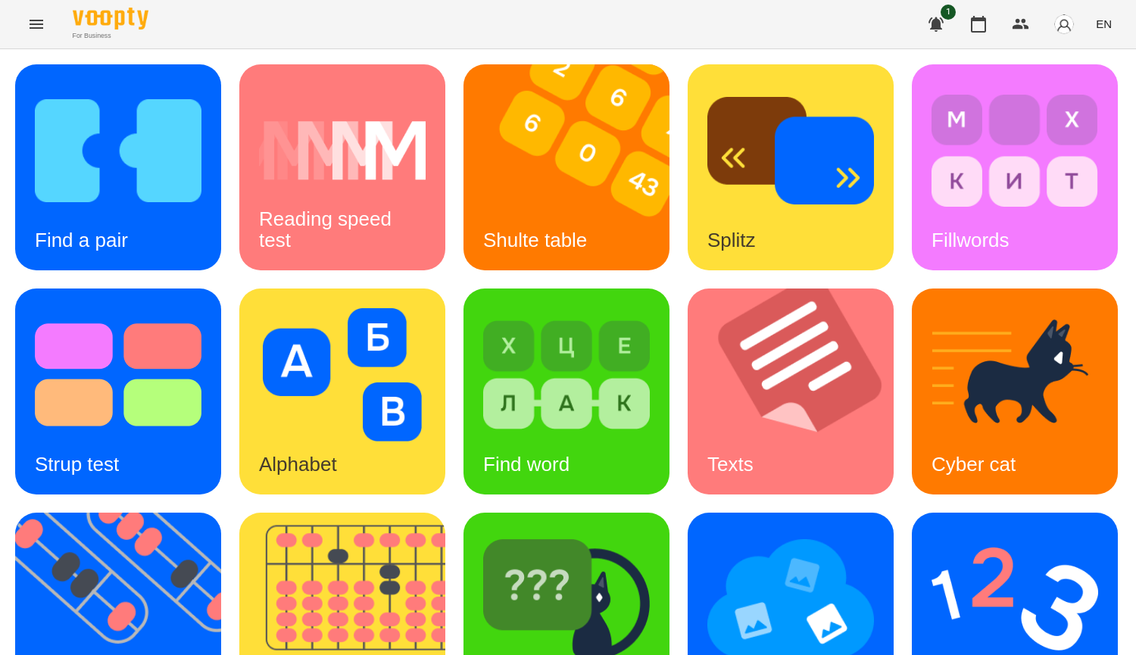
scroll to position [454, 0]
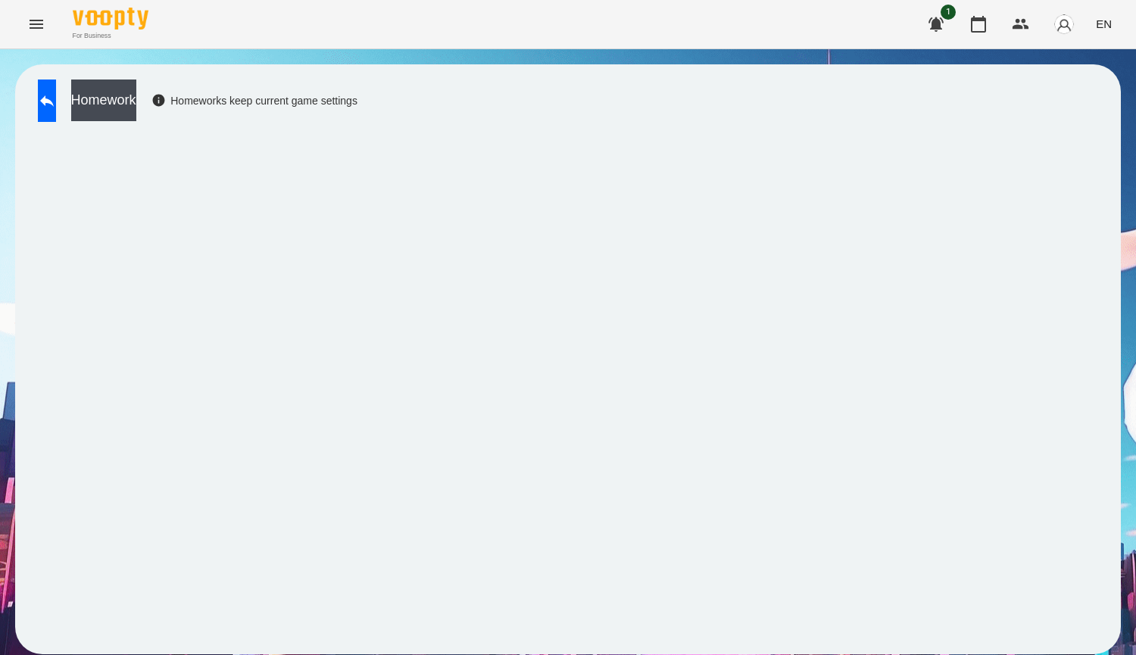
click at [70, 123] on div "Homework Homeworks keep current game settings" at bounding box center [193, 105] width 327 height 50
click at [56, 109] on icon at bounding box center [47, 101] width 18 height 18
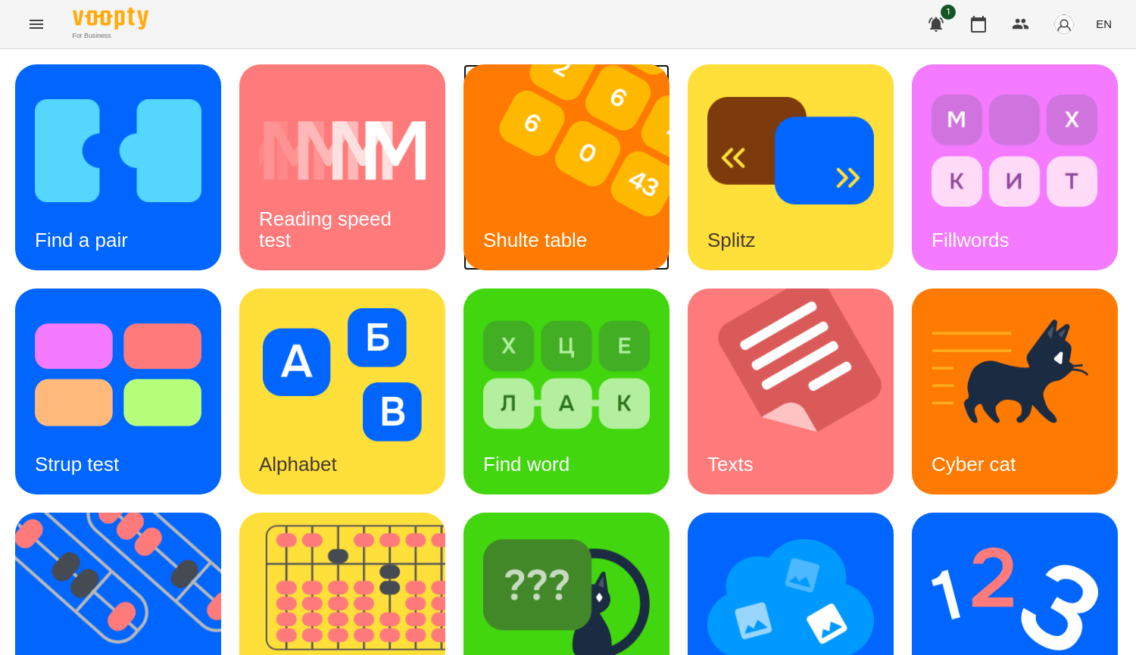
click at [554, 179] on img at bounding box center [576, 167] width 225 height 206
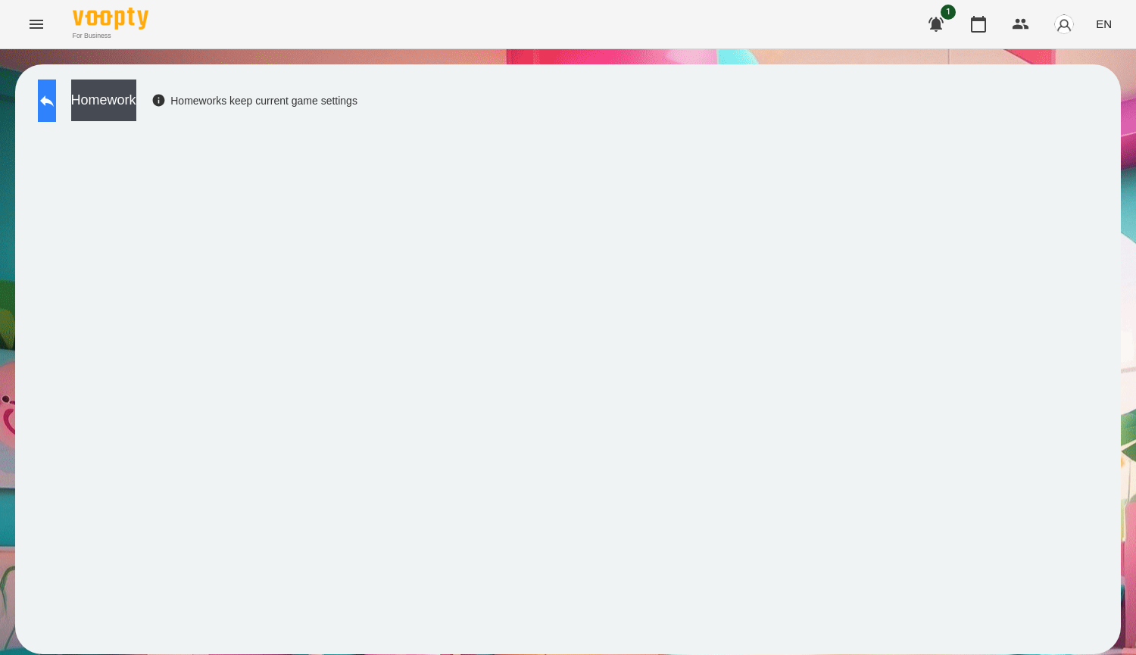
click at [54, 104] on icon at bounding box center [47, 101] width 18 height 18
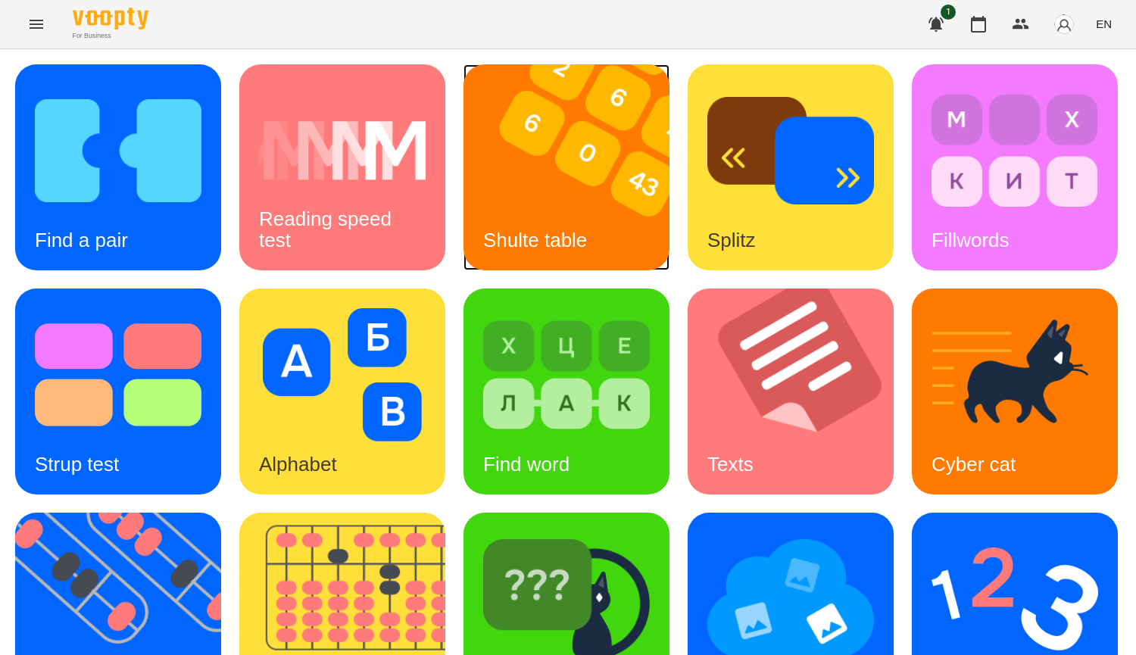
click at [526, 215] on div "Shulte table" at bounding box center [535, 241] width 143 height 60
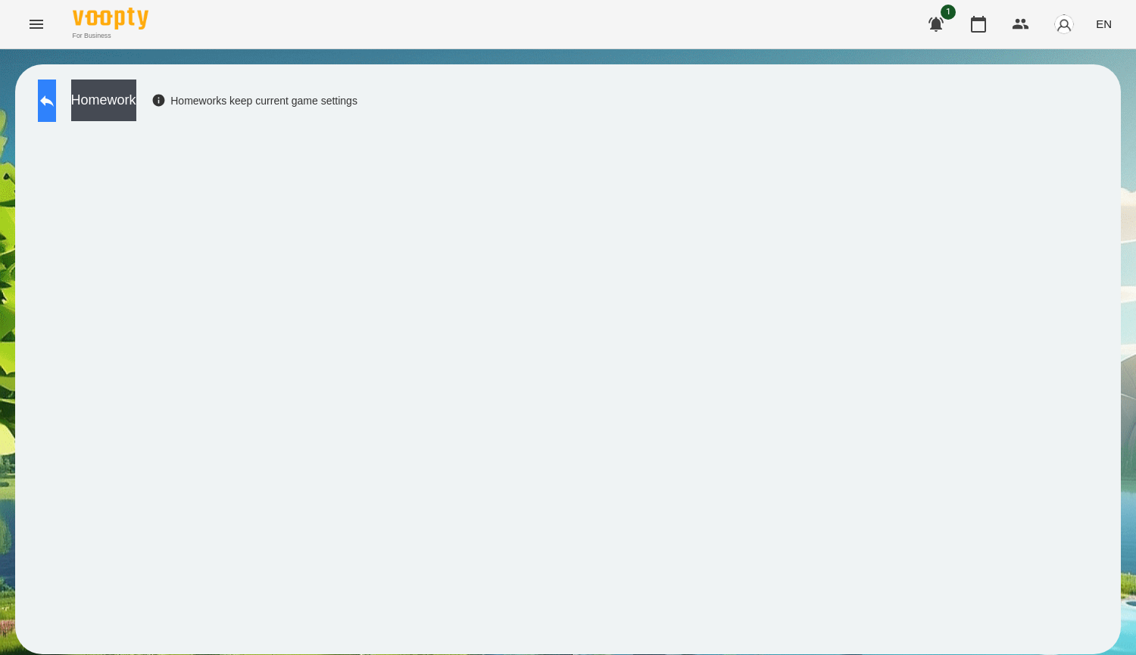
click at [54, 101] on icon at bounding box center [47, 100] width 14 height 11
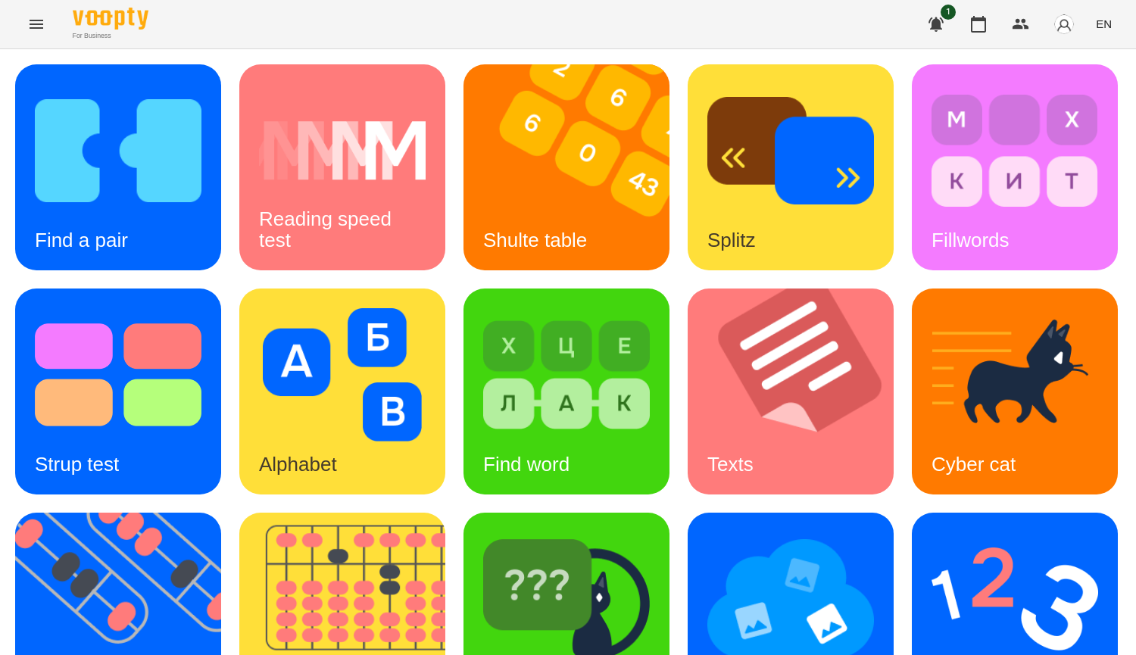
scroll to position [454, 0]
click at [483, 532] on img at bounding box center [566, 598] width 167 height 133
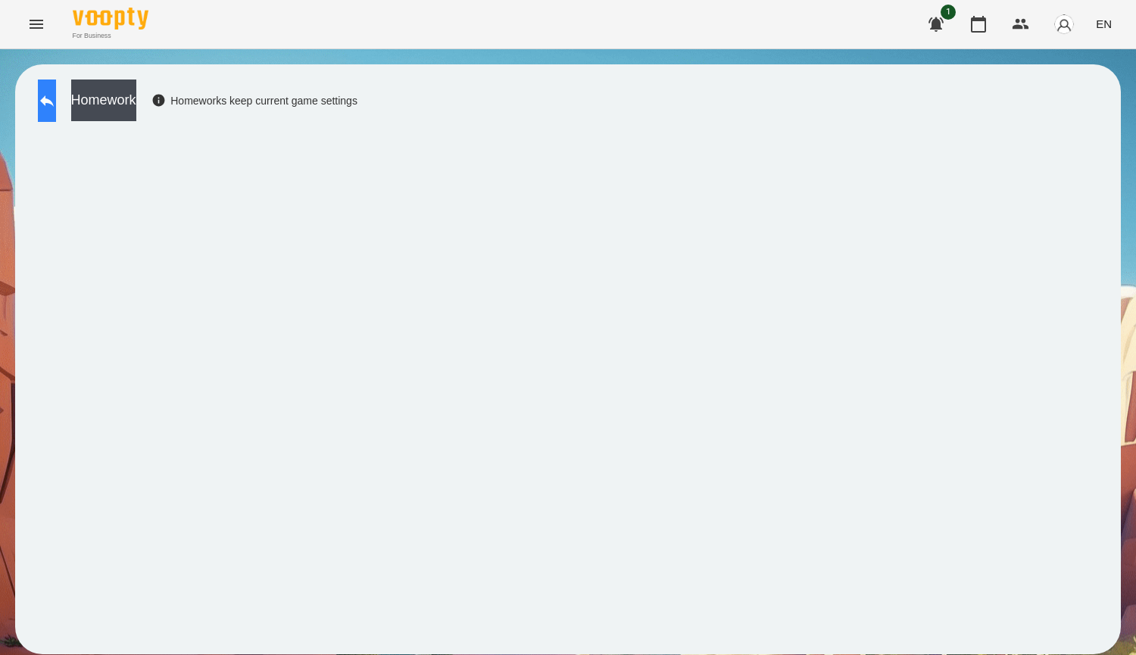
click at [56, 97] on button at bounding box center [47, 101] width 18 height 42
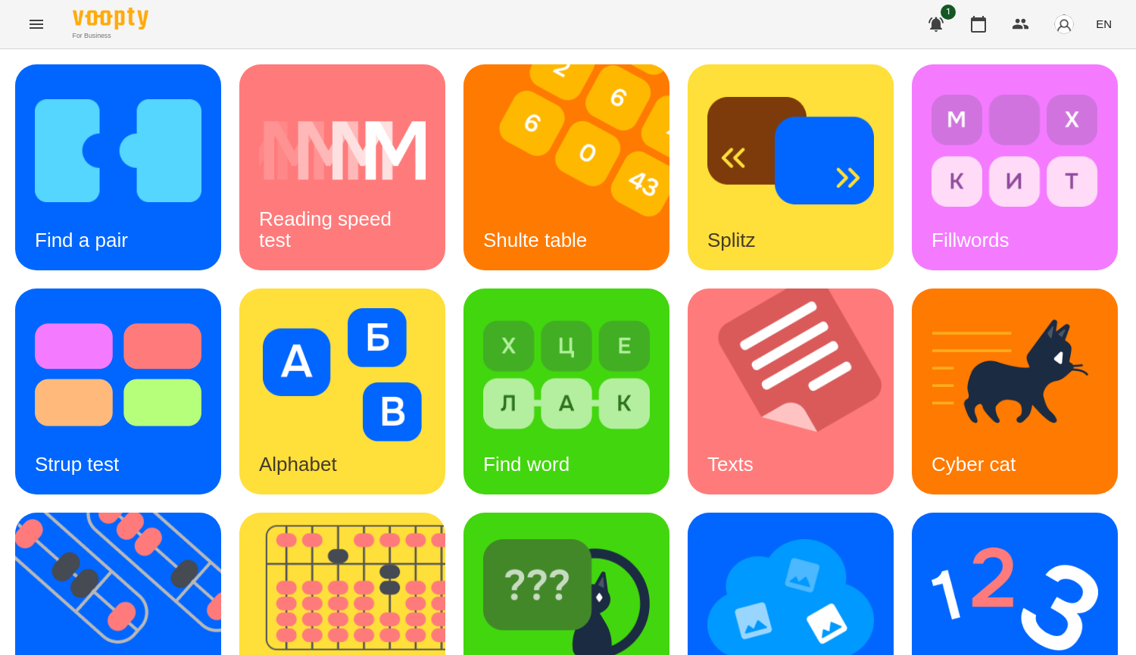
scroll to position [454, 0]
click at [483, 532] on img at bounding box center [566, 598] width 167 height 133
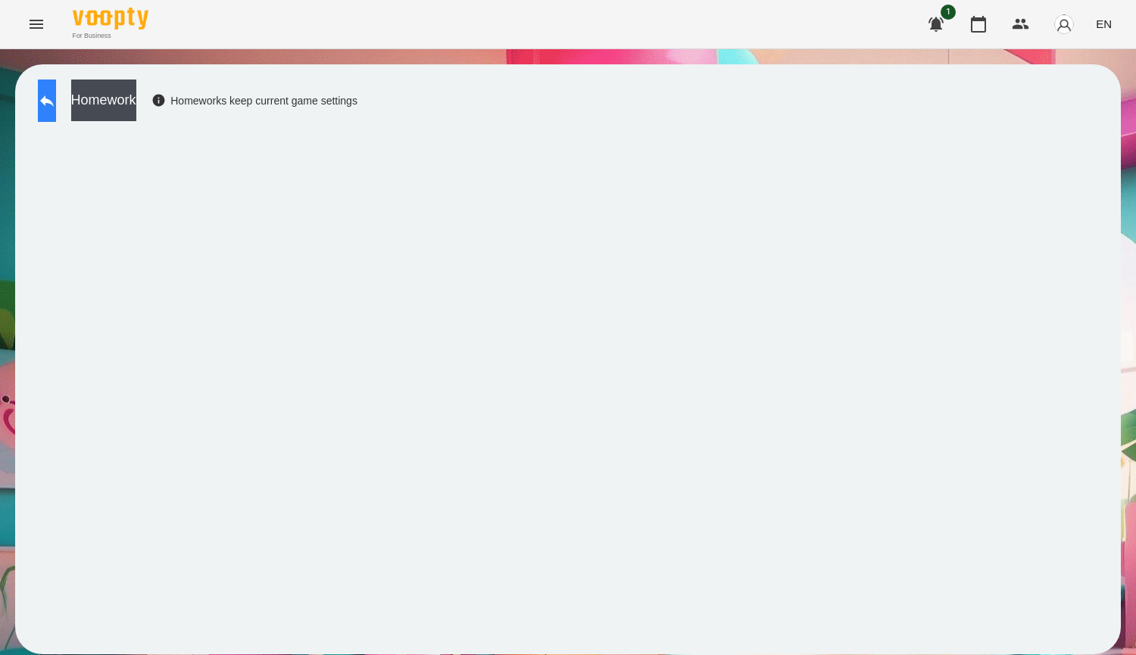
click at [56, 102] on button at bounding box center [47, 101] width 18 height 42
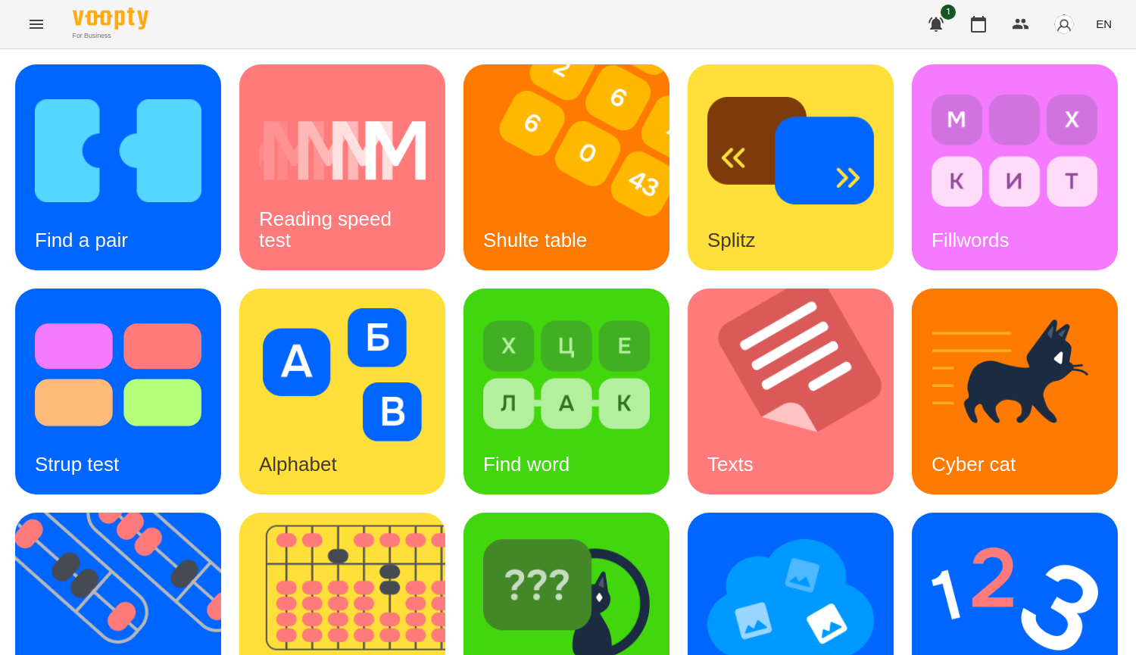
scroll to position [527, 0]
click at [483, 532] on img at bounding box center [566, 598] width 167 height 133
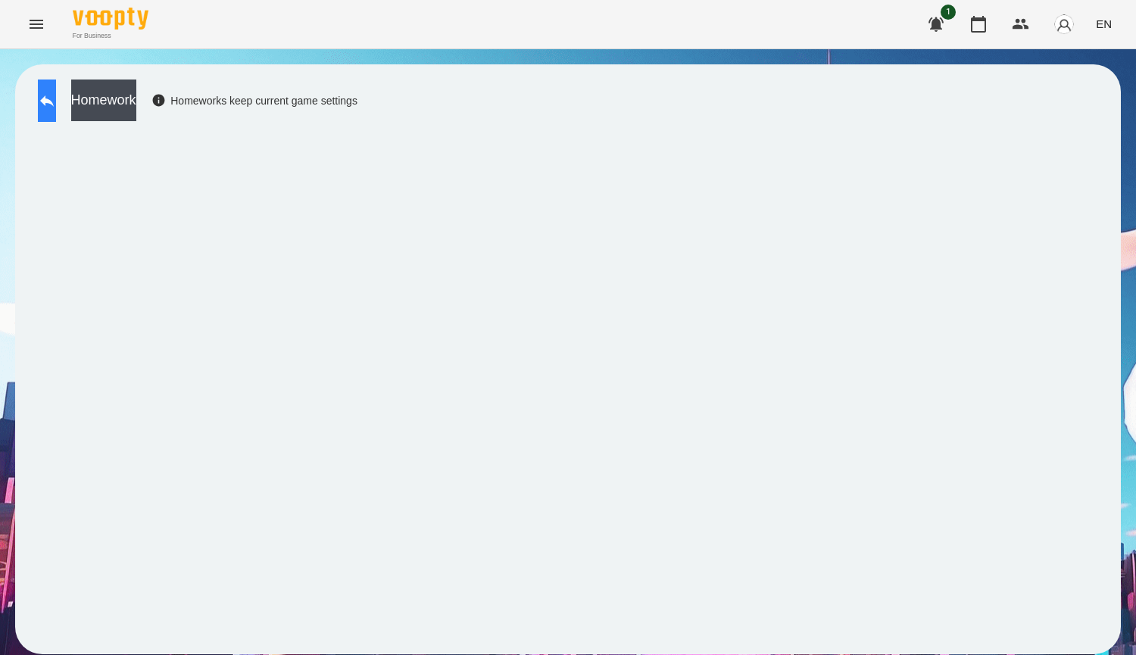
click at [56, 104] on button at bounding box center [47, 101] width 18 height 42
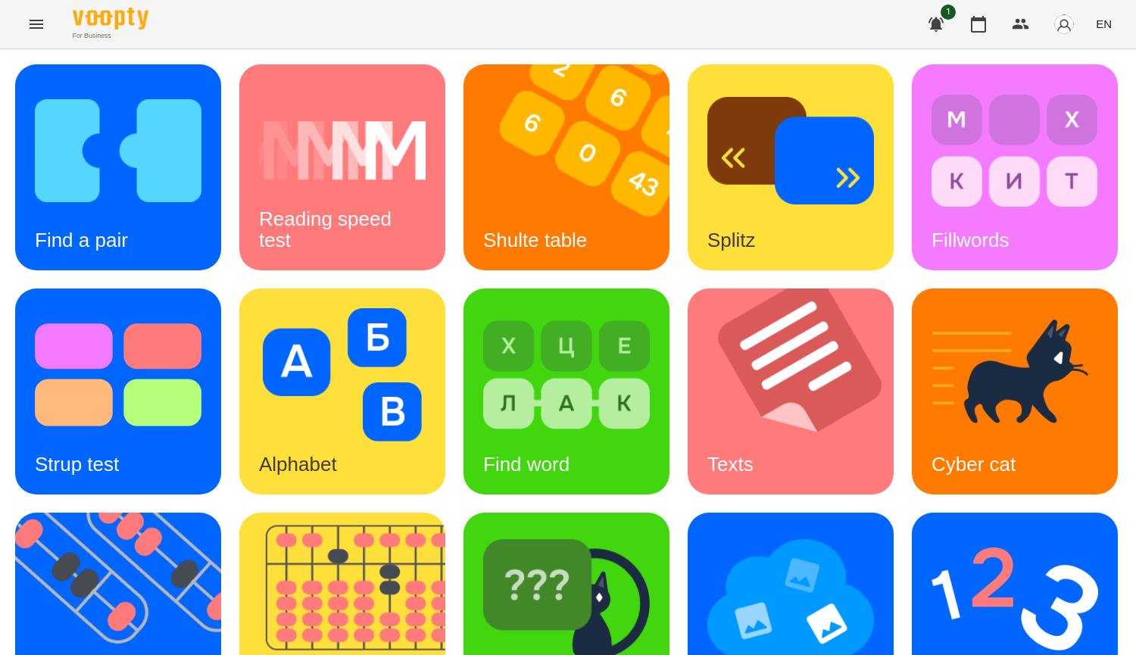
scroll to position [227, 0]
click at [201, 308] on img at bounding box center [118, 374] width 167 height 133
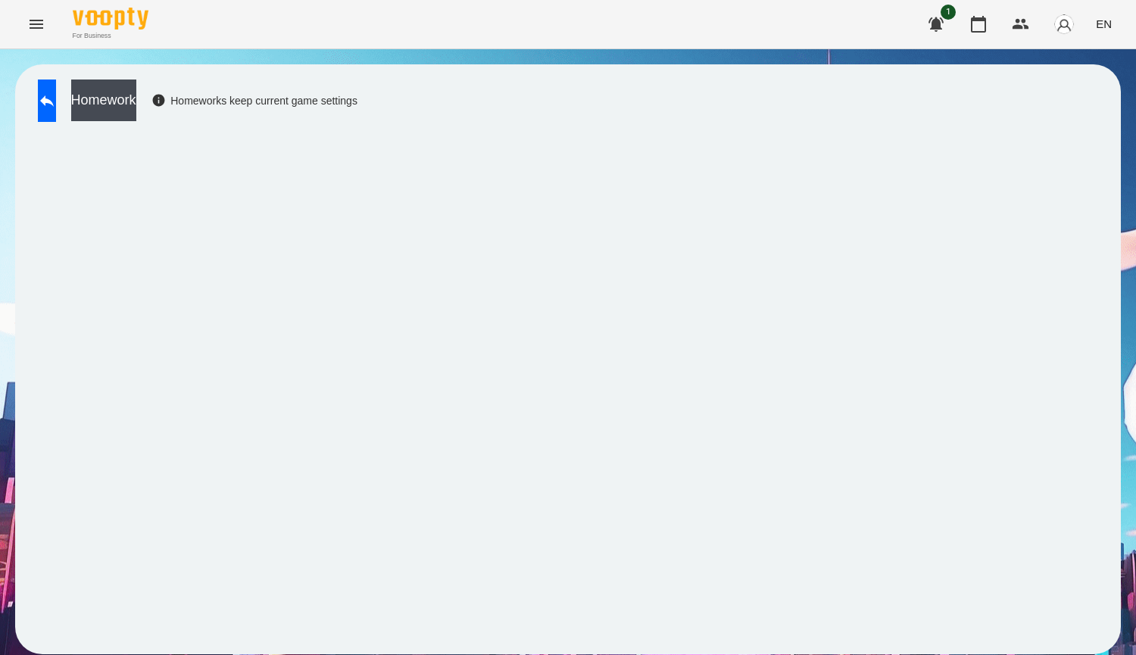
click at [1097, 20] on span "EN" at bounding box center [1104, 24] width 16 height 16
click at [1080, 92] on div "Українська" at bounding box center [1075, 85] width 77 height 27
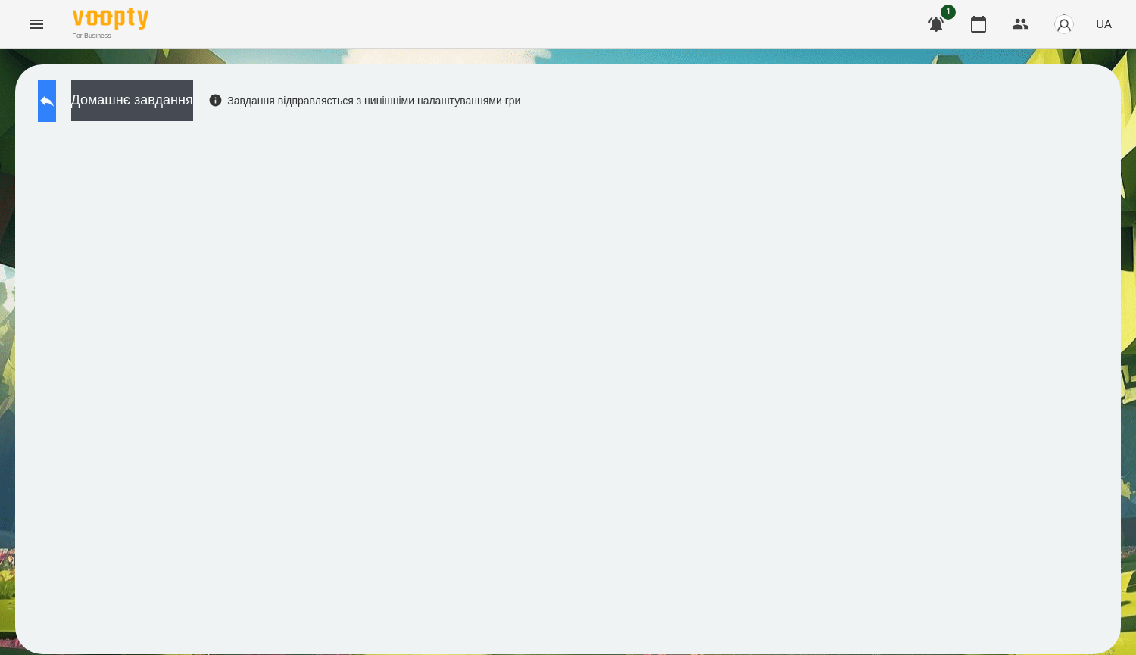
click at [55, 108] on icon at bounding box center [47, 101] width 18 height 18
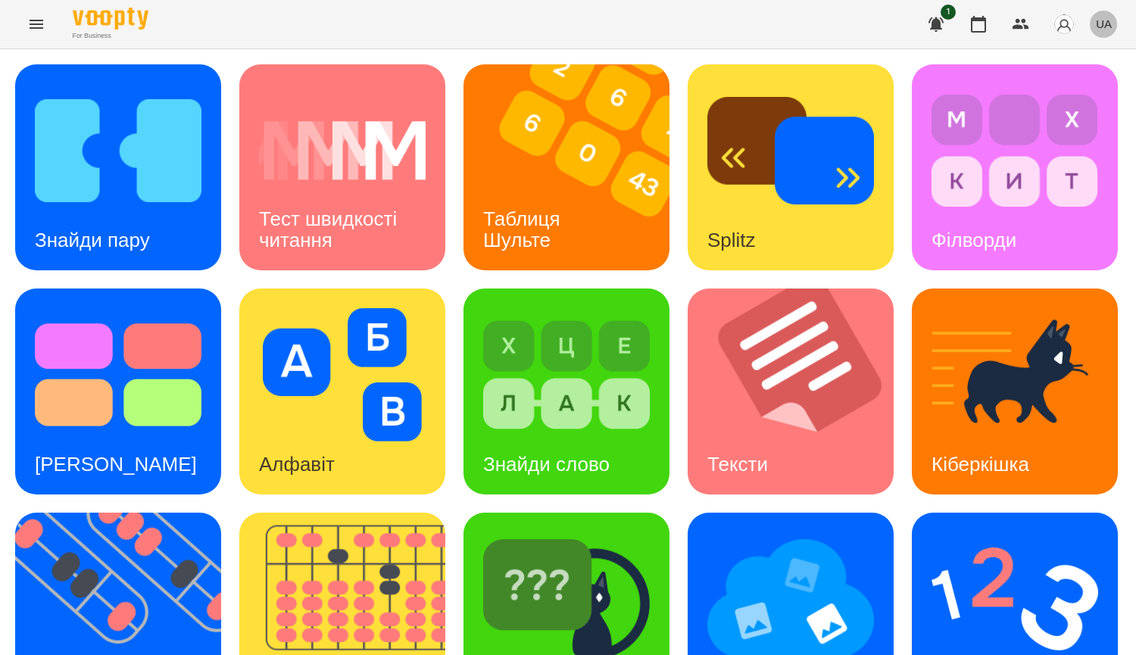
click at [1104, 24] on span "UA" at bounding box center [1104, 24] width 16 height 16
click at [1098, 61] on div "English" at bounding box center [1075, 58] width 77 height 27
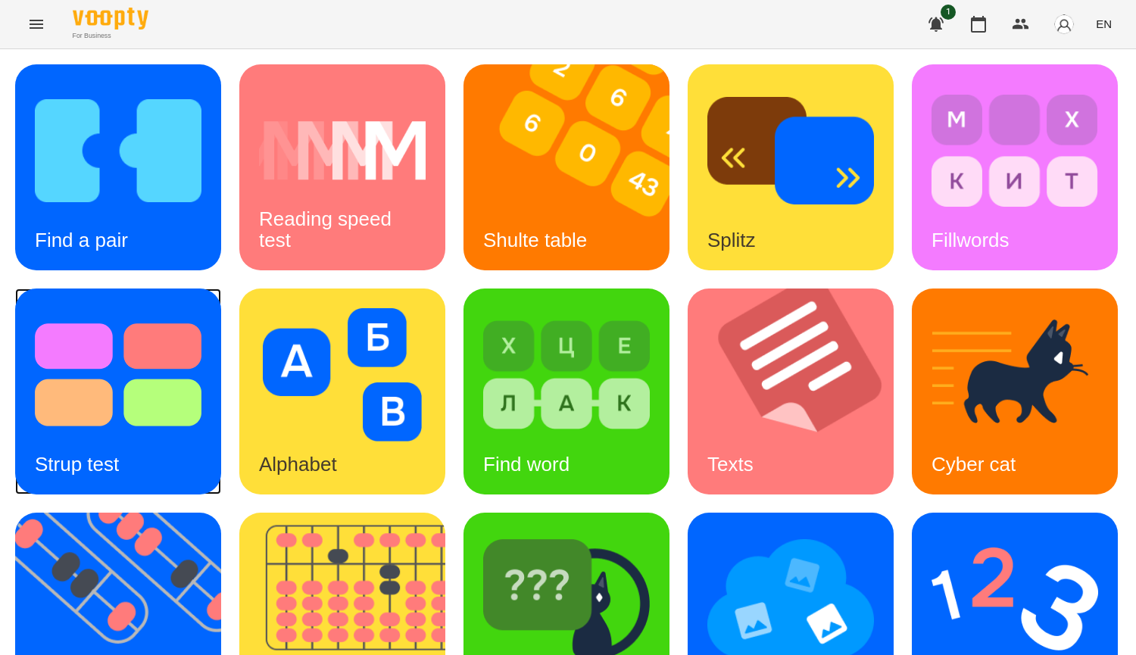
click at [201, 345] on img at bounding box center [118, 374] width 167 height 133
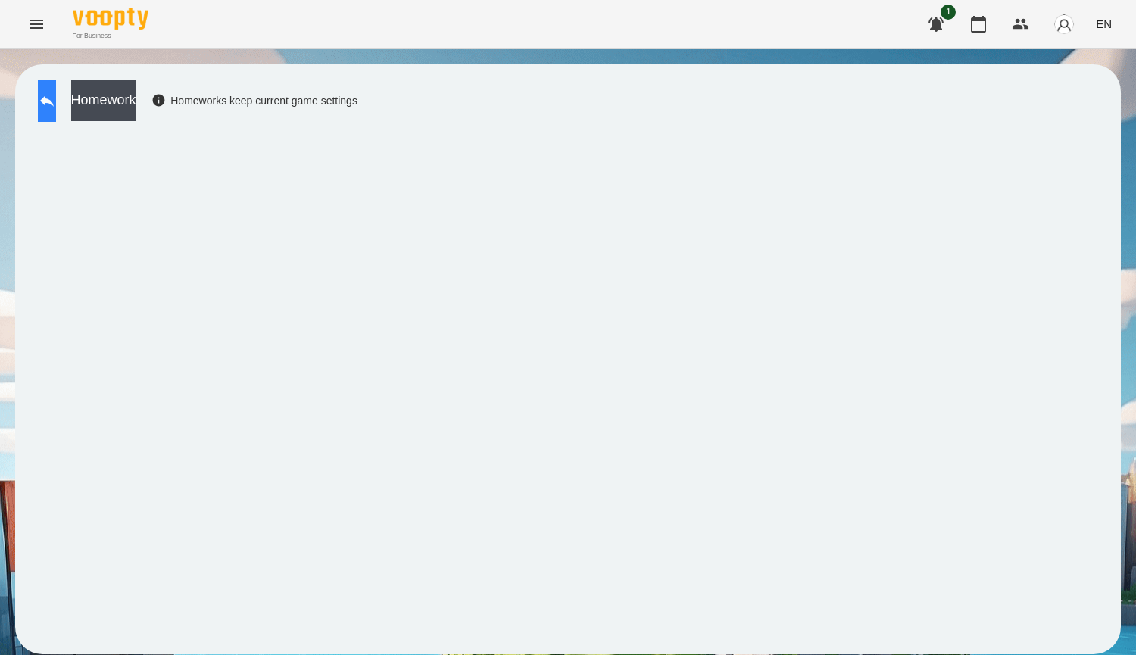
click at [56, 97] on icon at bounding box center [47, 101] width 18 height 18
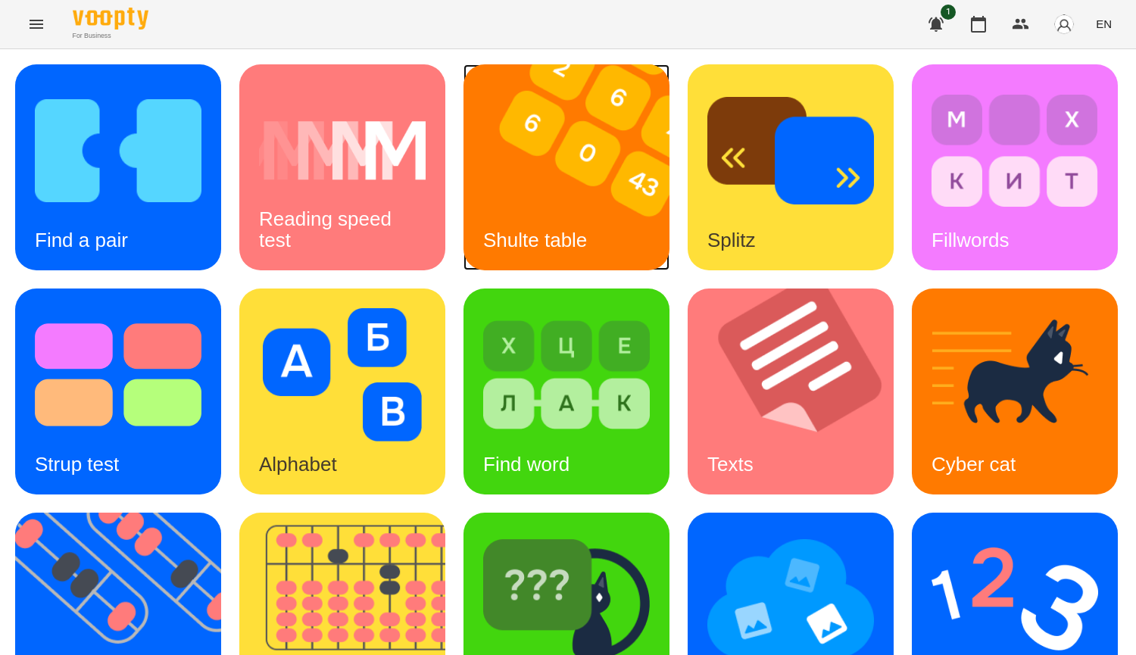
click at [559, 192] on img at bounding box center [576, 167] width 225 height 206
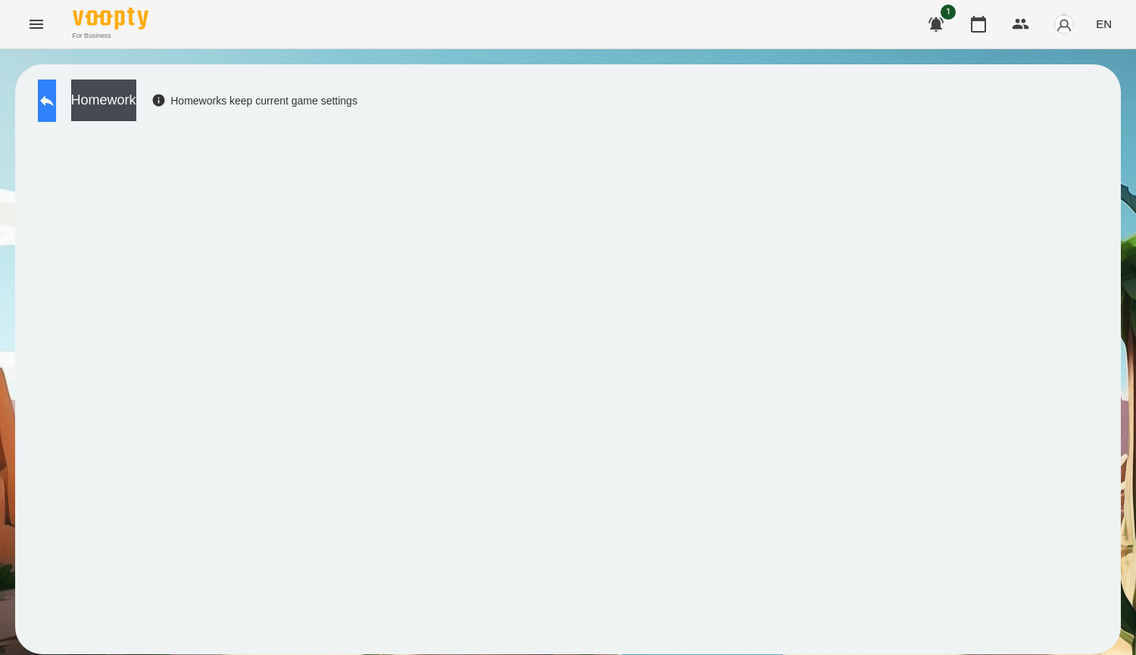
click at [56, 113] on button at bounding box center [47, 101] width 18 height 42
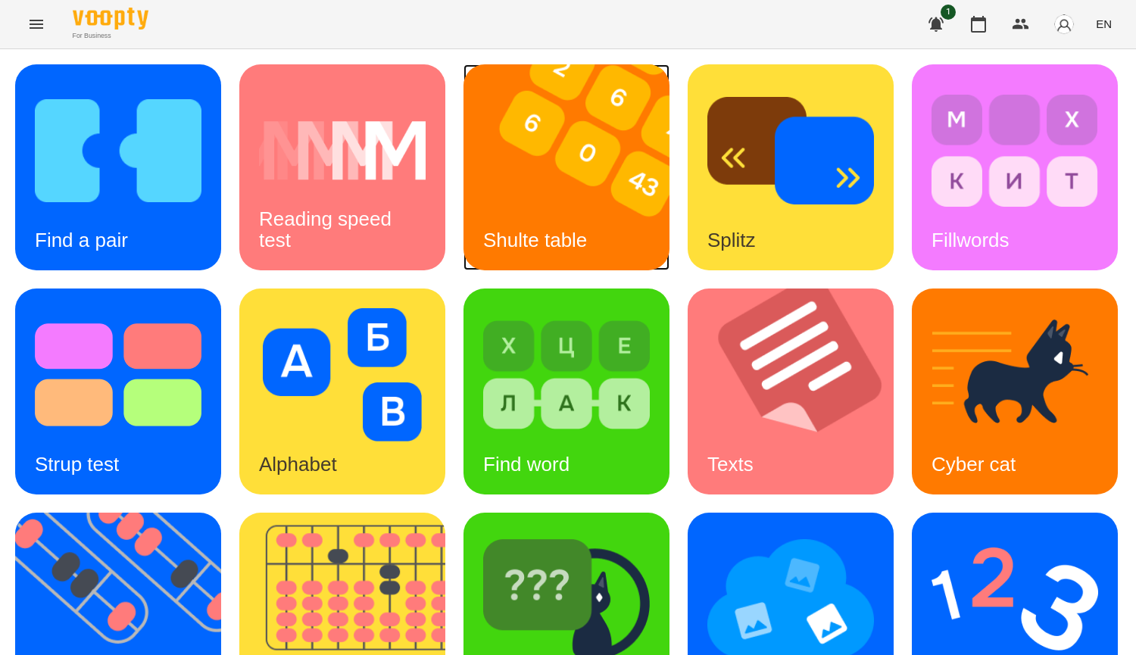
click at [476, 214] on div "Shulte table" at bounding box center [535, 241] width 143 height 60
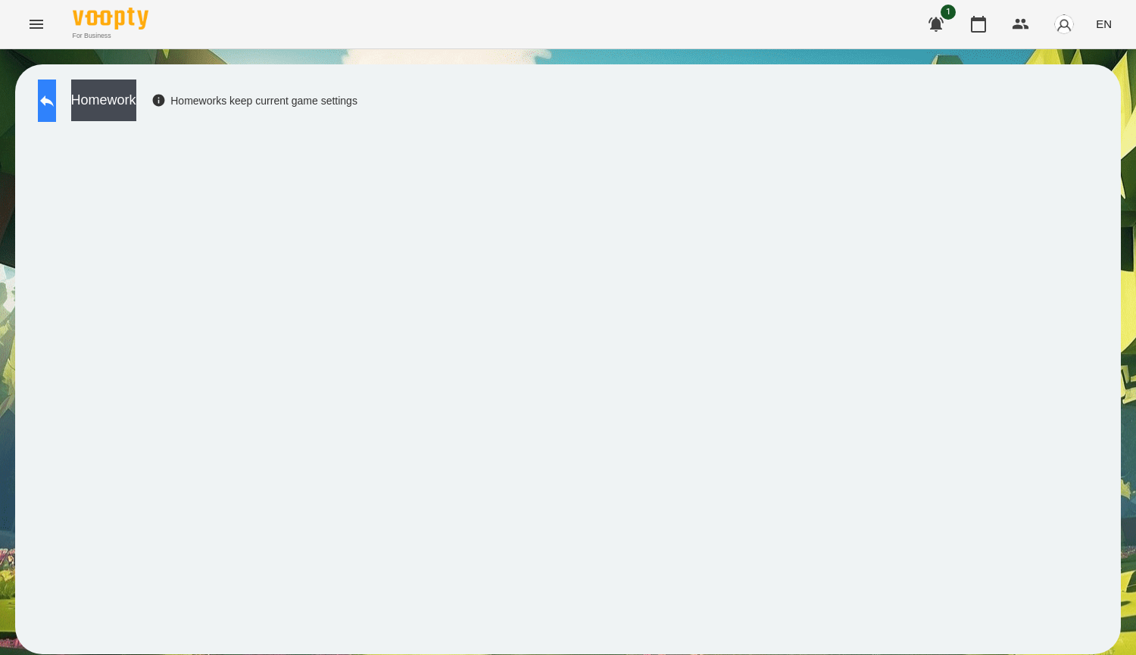
click at [53, 113] on button at bounding box center [47, 101] width 18 height 42
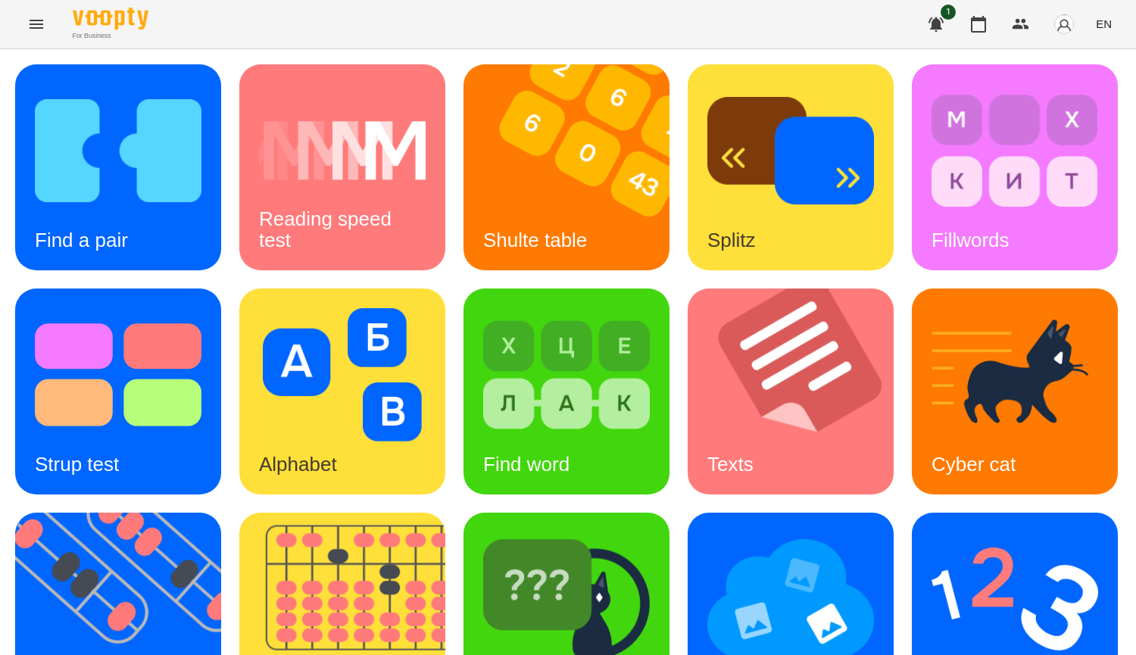
scroll to position [454, 0]
click at [483, 532] on img at bounding box center [566, 598] width 167 height 133
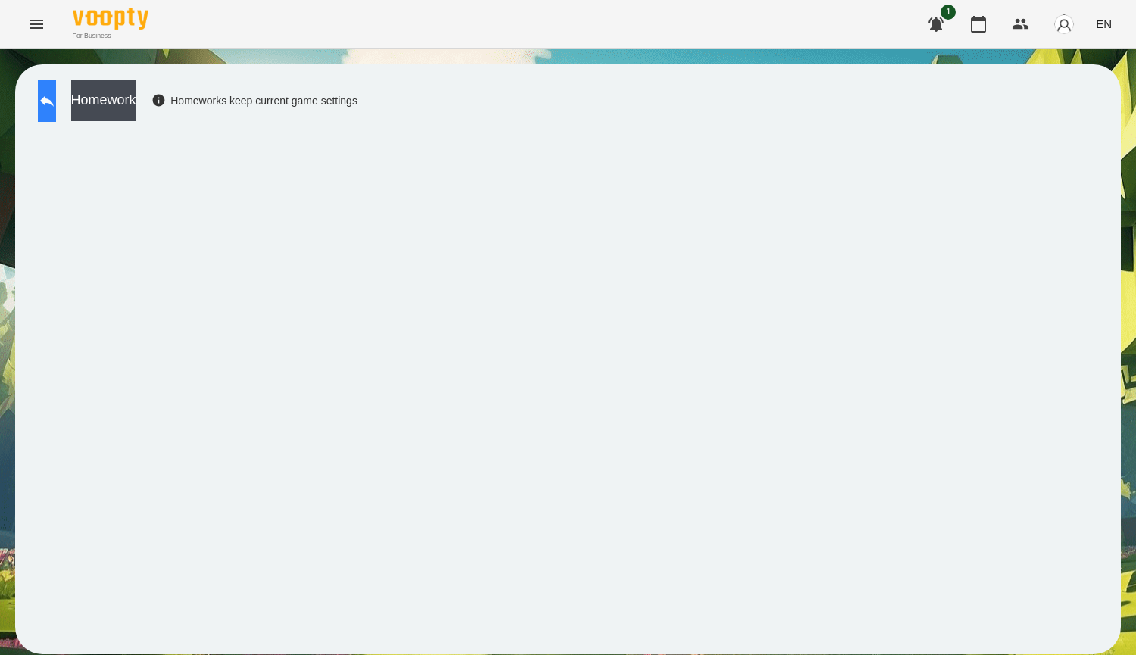
click at [47, 101] on button at bounding box center [47, 101] width 18 height 42
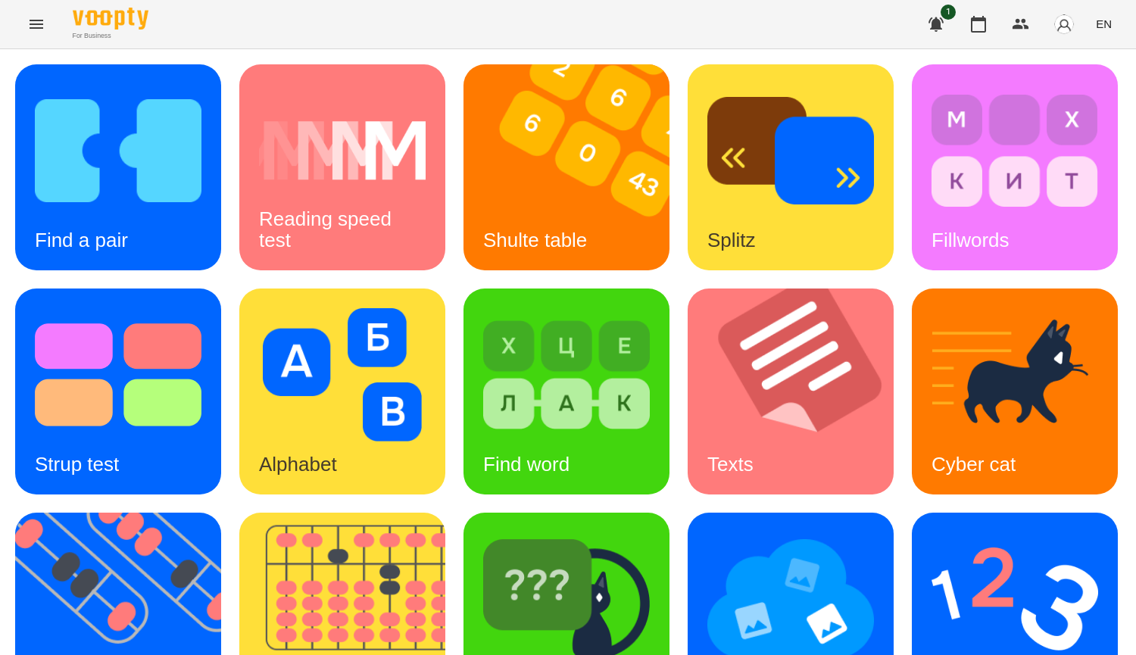
scroll to position [303, 0]
click at [464, 519] on div "Find Cyber cat" at bounding box center [567, 616] width 206 height 206
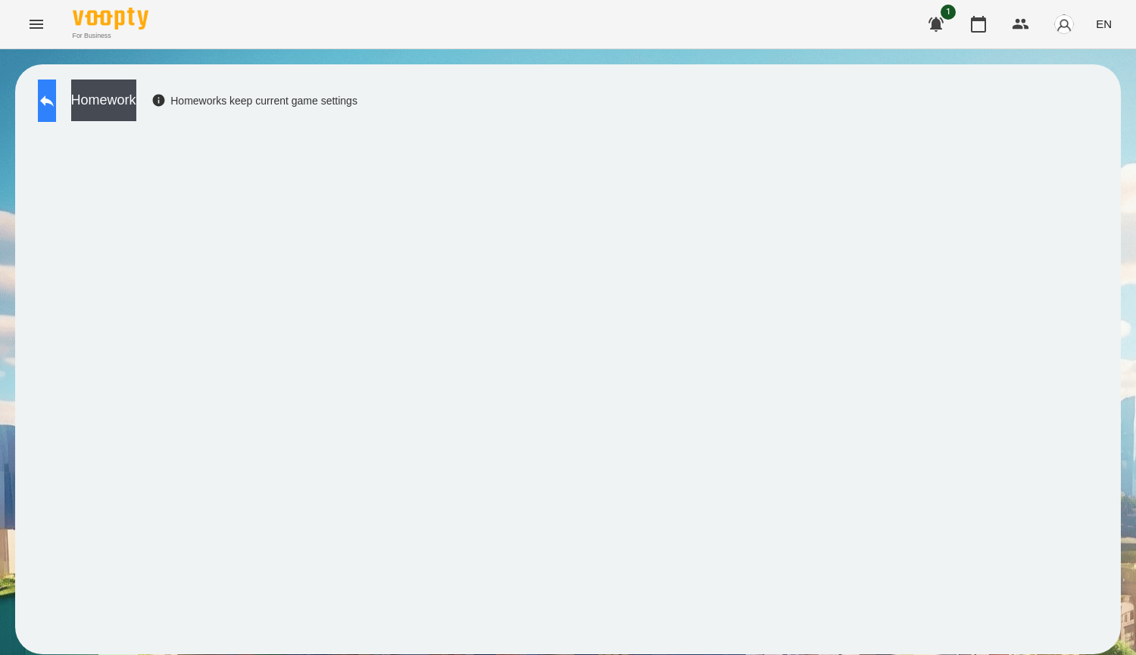
click at [55, 92] on icon at bounding box center [47, 101] width 18 height 18
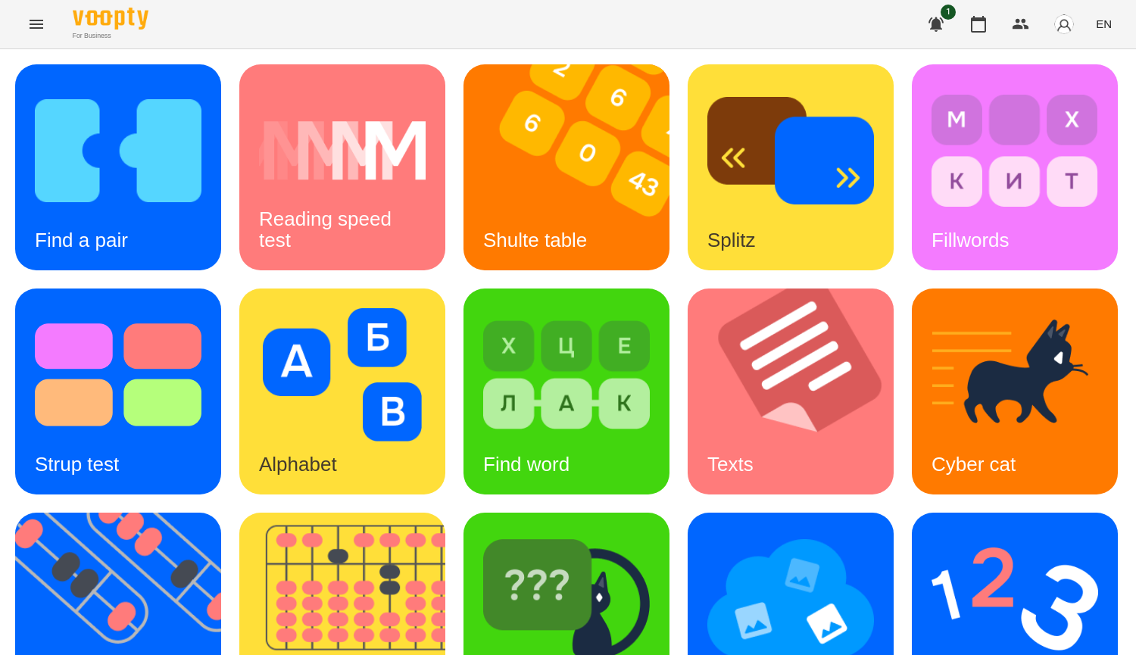
scroll to position [454, 0]
click at [483, 532] on img at bounding box center [566, 598] width 167 height 133
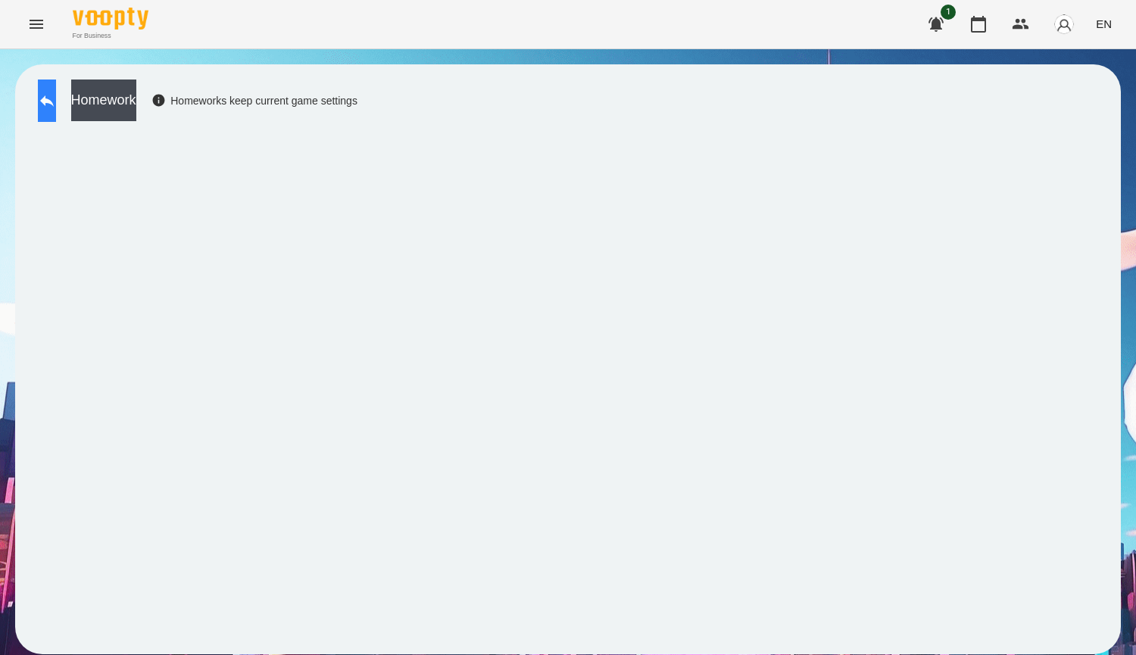
click at [56, 114] on button at bounding box center [47, 101] width 18 height 42
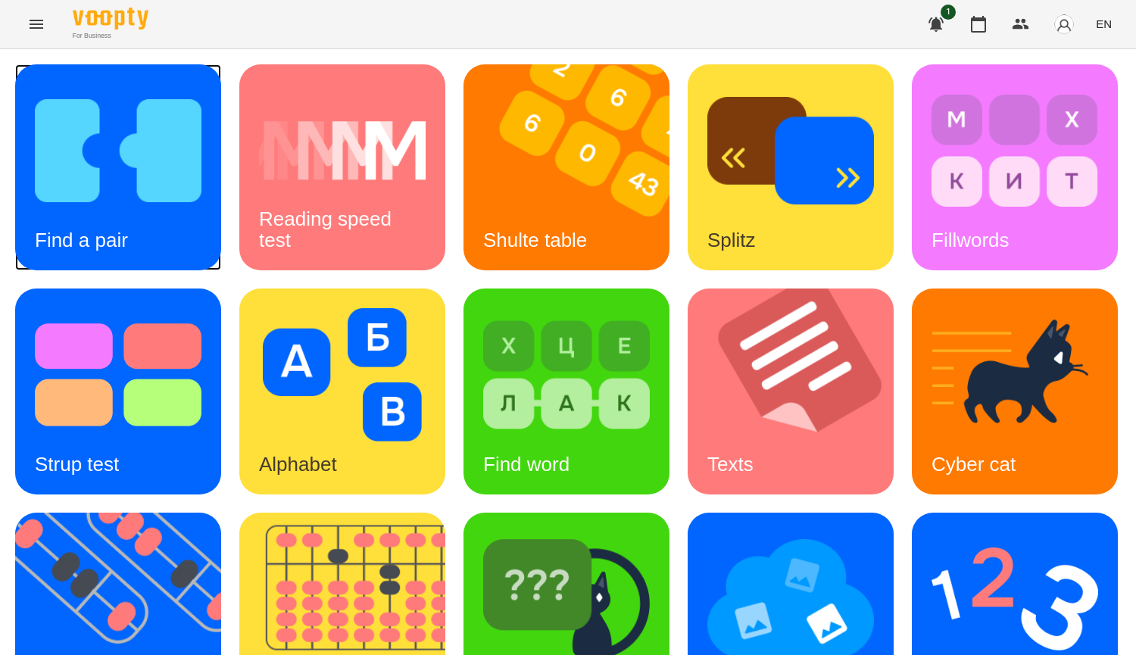
click at [125, 166] on img at bounding box center [118, 150] width 167 height 133
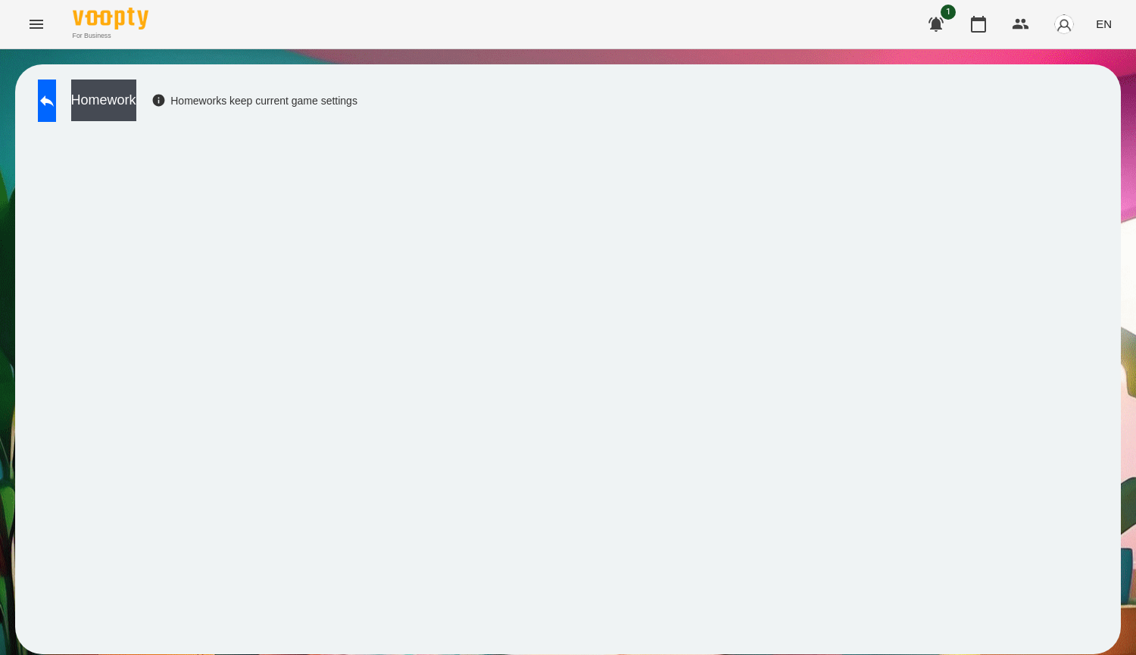
click at [654, 644] on div "Homework Homeworks keep current game settings" at bounding box center [568, 359] width 1106 height 590
click at [48, 98] on button at bounding box center [47, 101] width 18 height 42
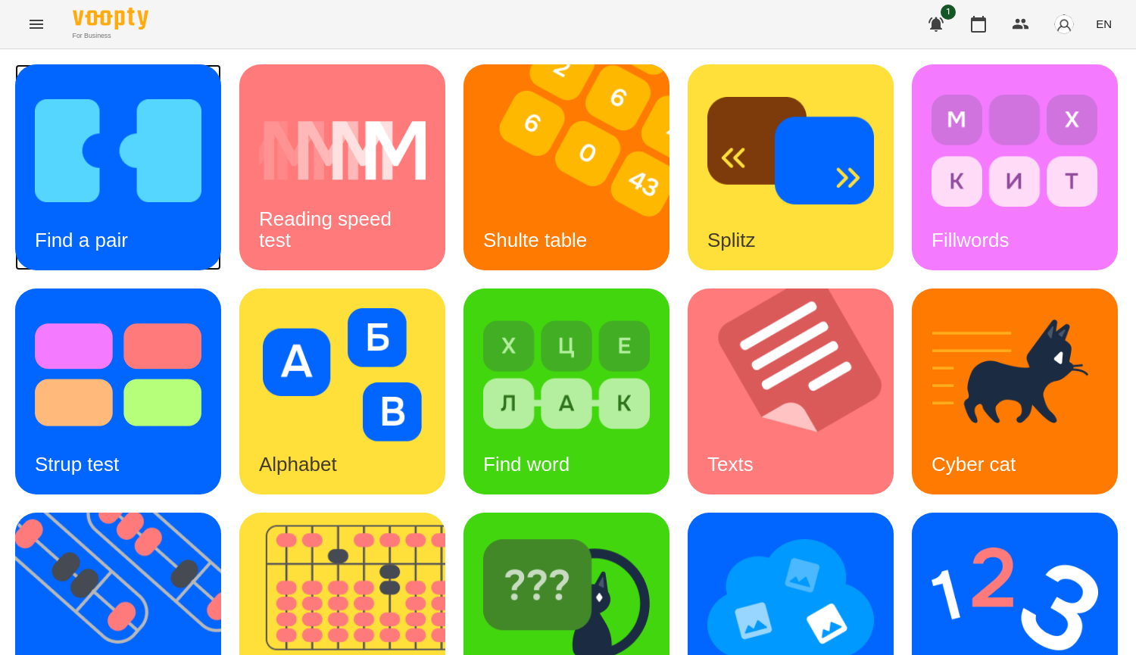
click at [114, 205] on img at bounding box center [118, 150] width 167 height 133
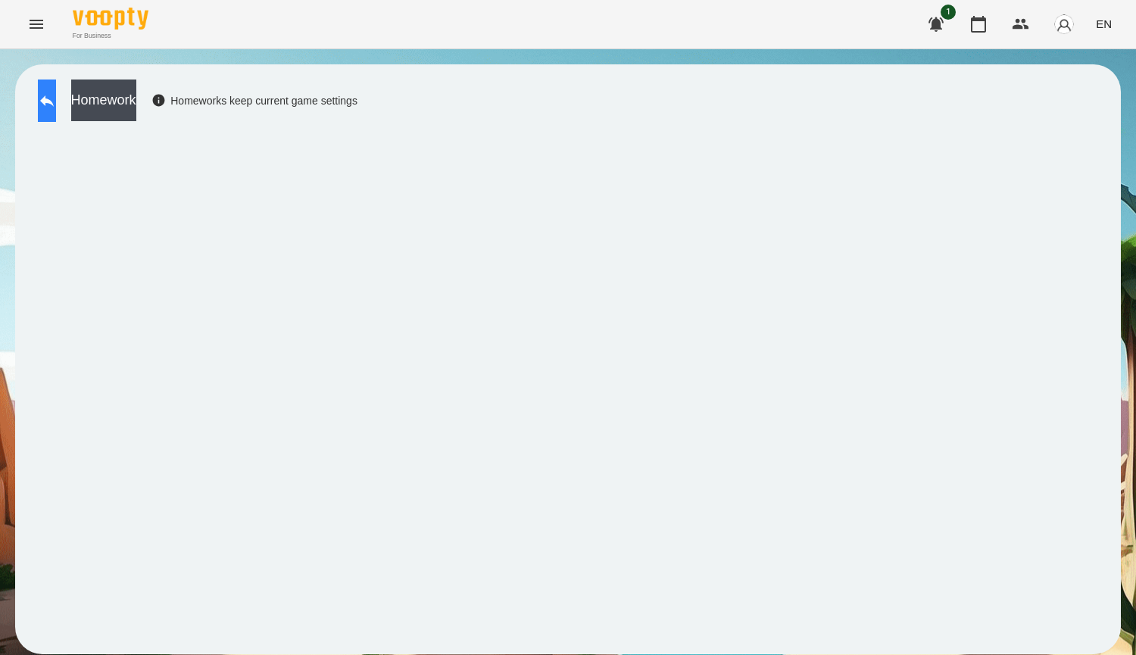
click at [56, 114] on button at bounding box center [47, 101] width 18 height 42
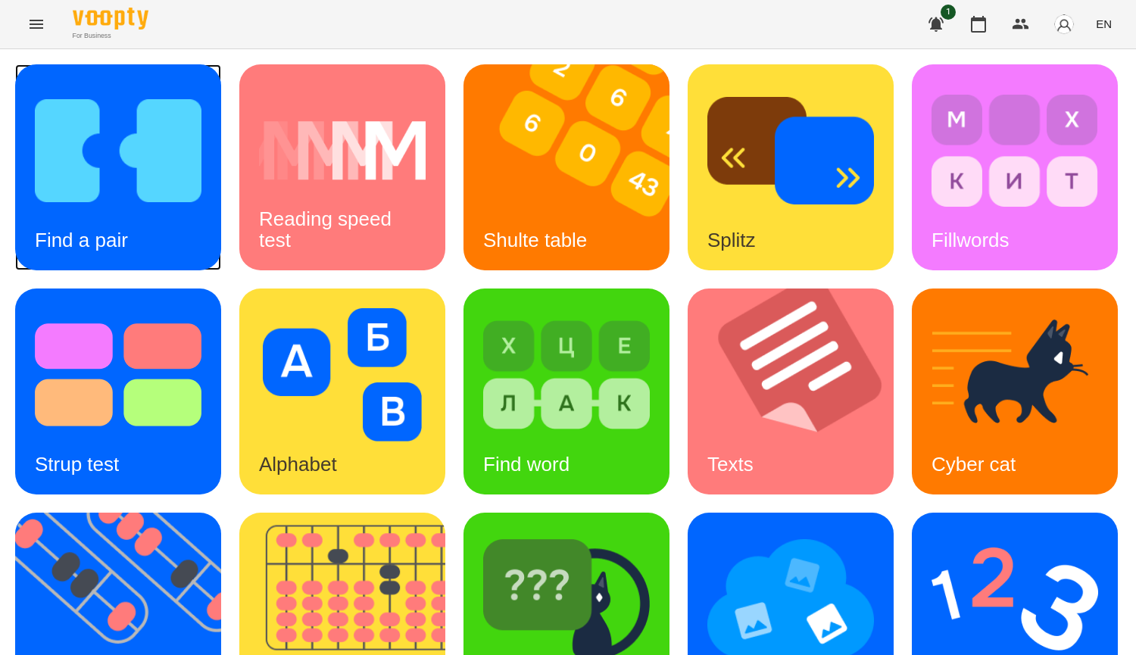
click at [176, 216] on img at bounding box center [118, 150] width 167 height 133
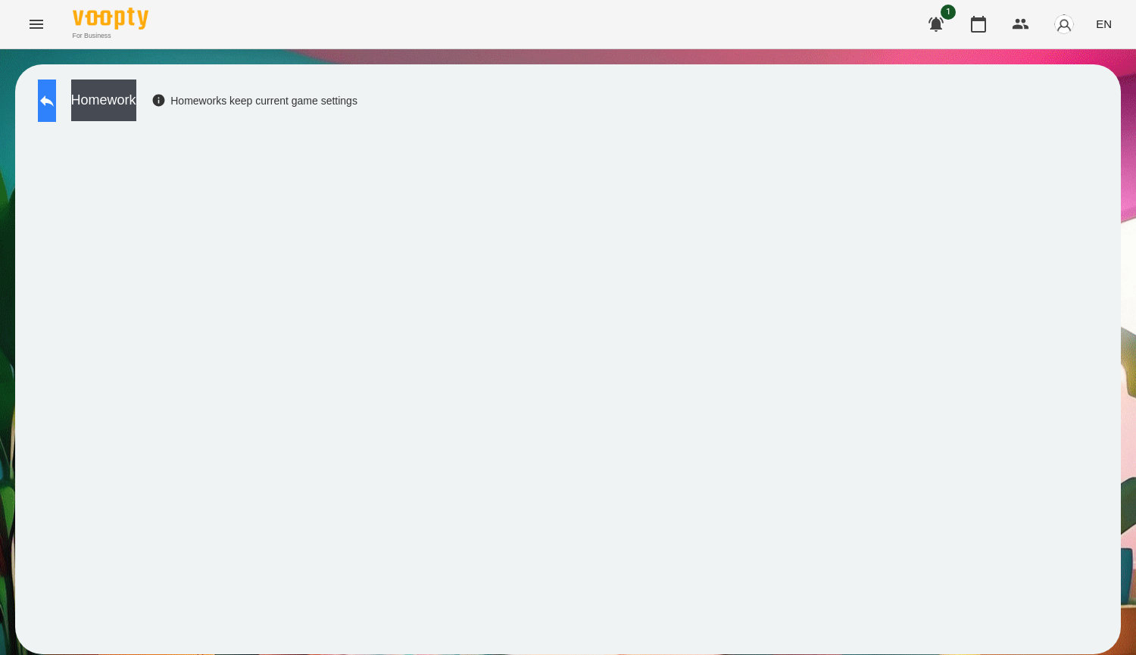
click at [45, 106] on button at bounding box center [47, 101] width 18 height 42
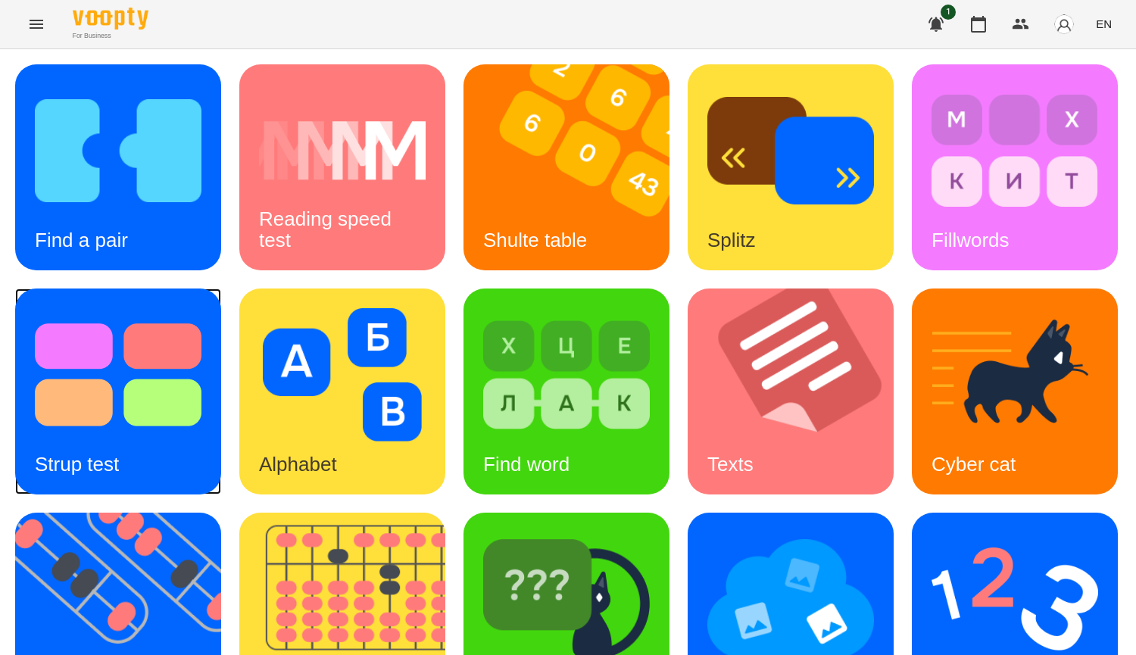
click at [201, 417] on img at bounding box center [118, 374] width 167 height 133
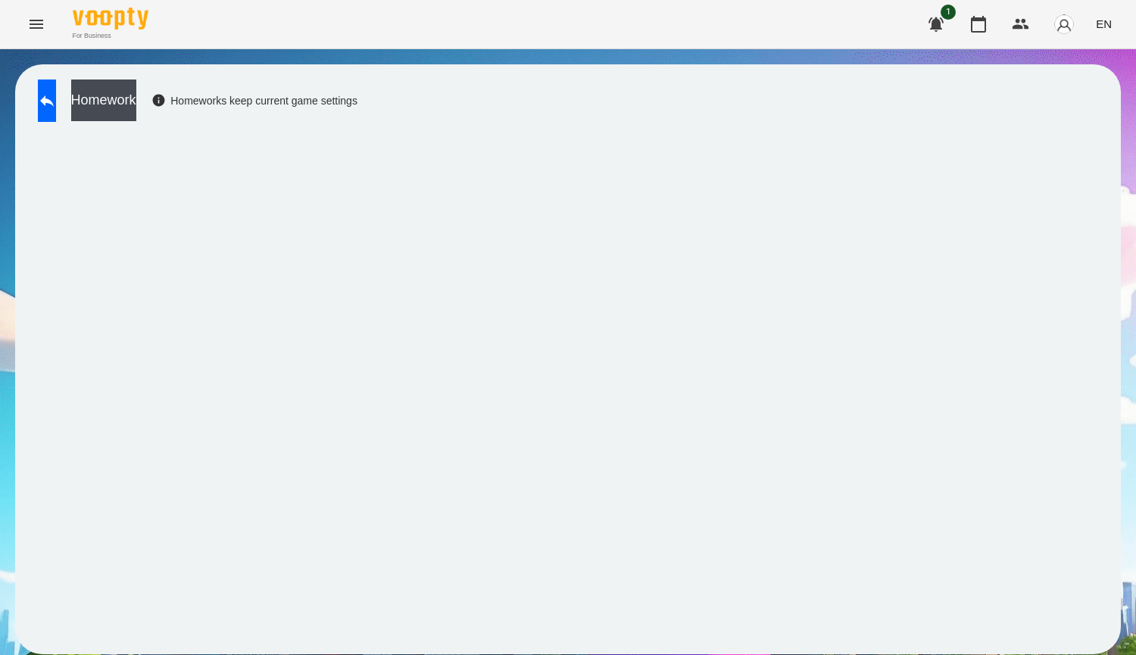
click at [1101, 23] on span "EN" at bounding box center [1104, 24] width 16 height 16
click at [376, 125] on div at bounding box center [568, 327] width 1136 height 655
click at [46, 106] on button at bounding box center [47, 101] width 18 height 42
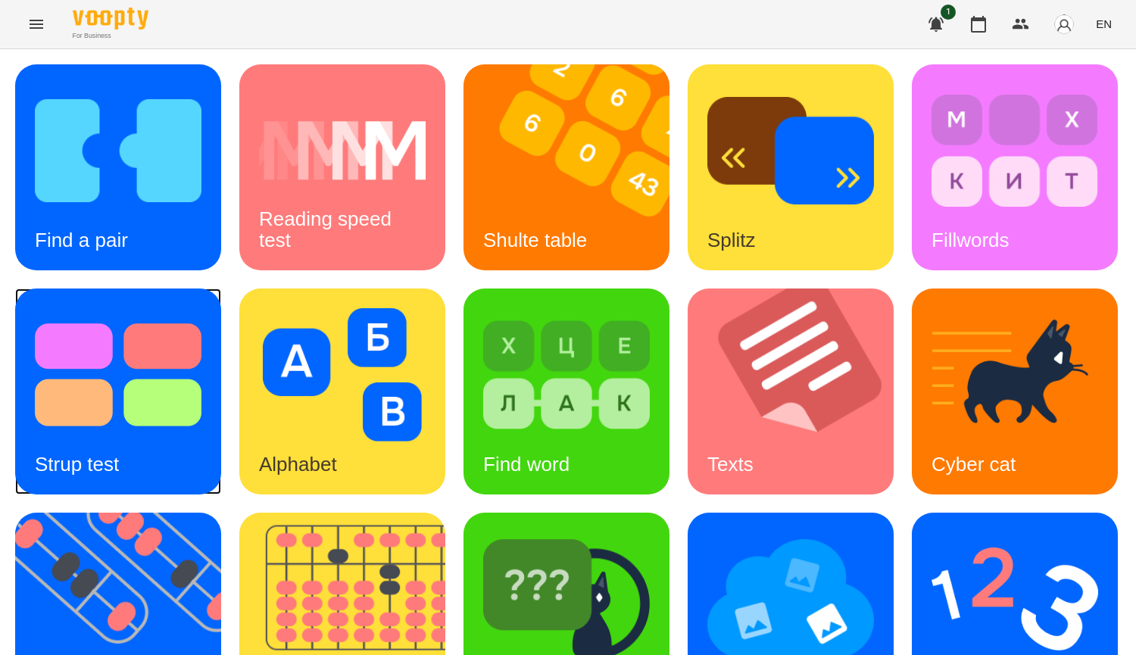
click at [139, 438] on div "Strup test" at bounding box center [76, 465] width 123 height 60
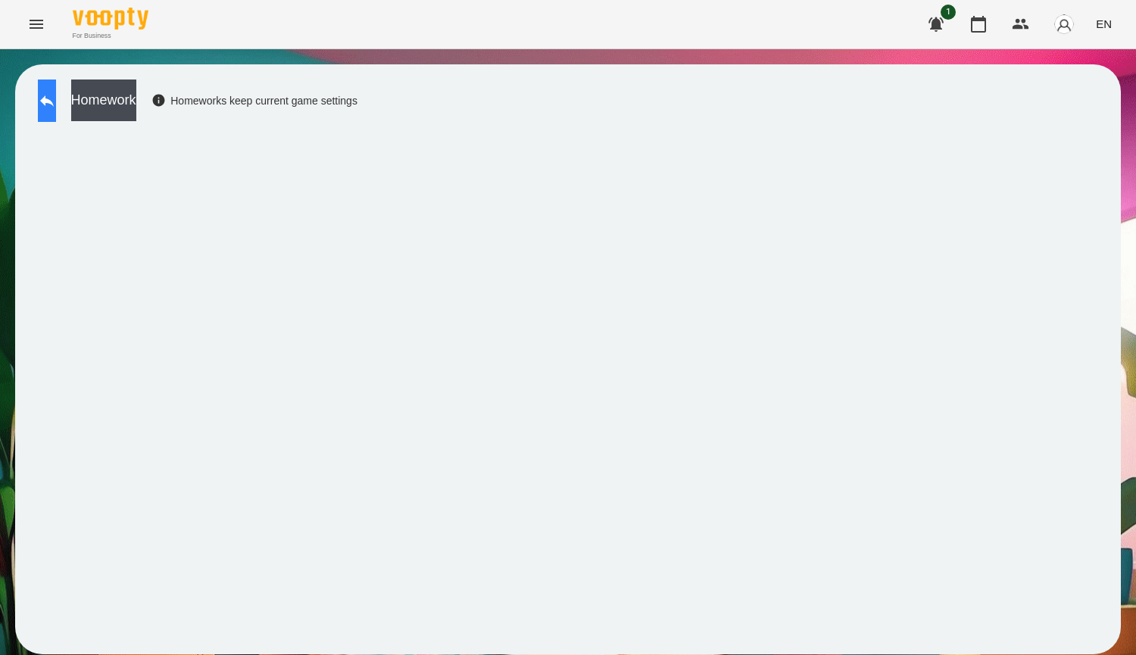
click at [48, 95] on button at bounding box center [47, 101] width 18 height 42
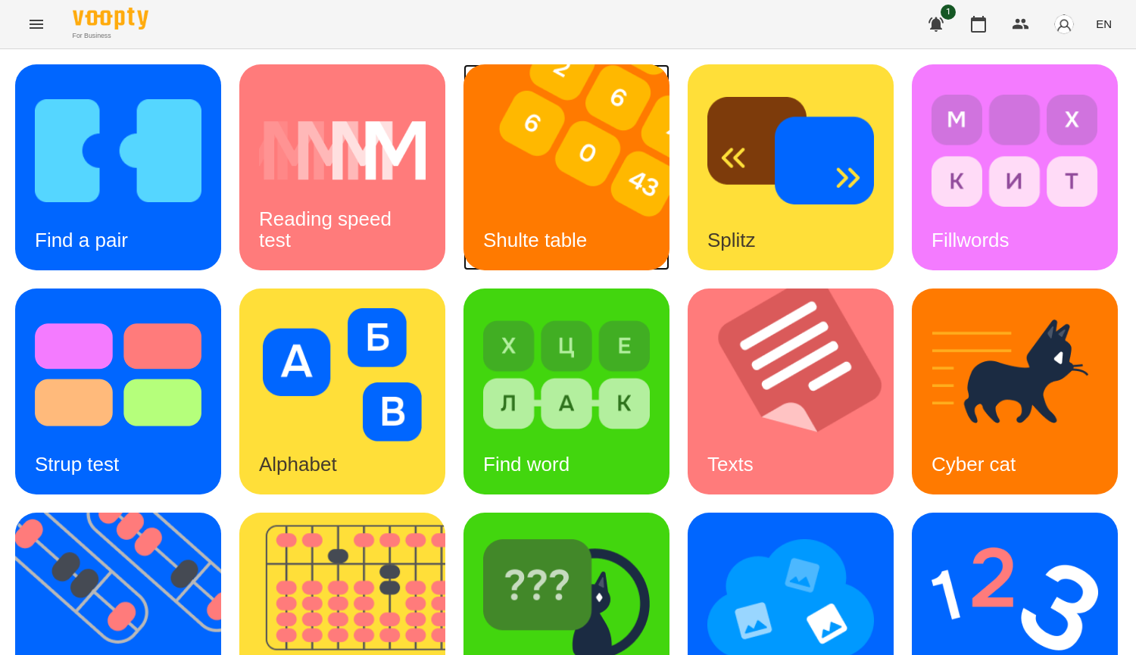
click at [578, 245] on h3 "Shulte table" at bounding box center [535, 240] width 104 height 23
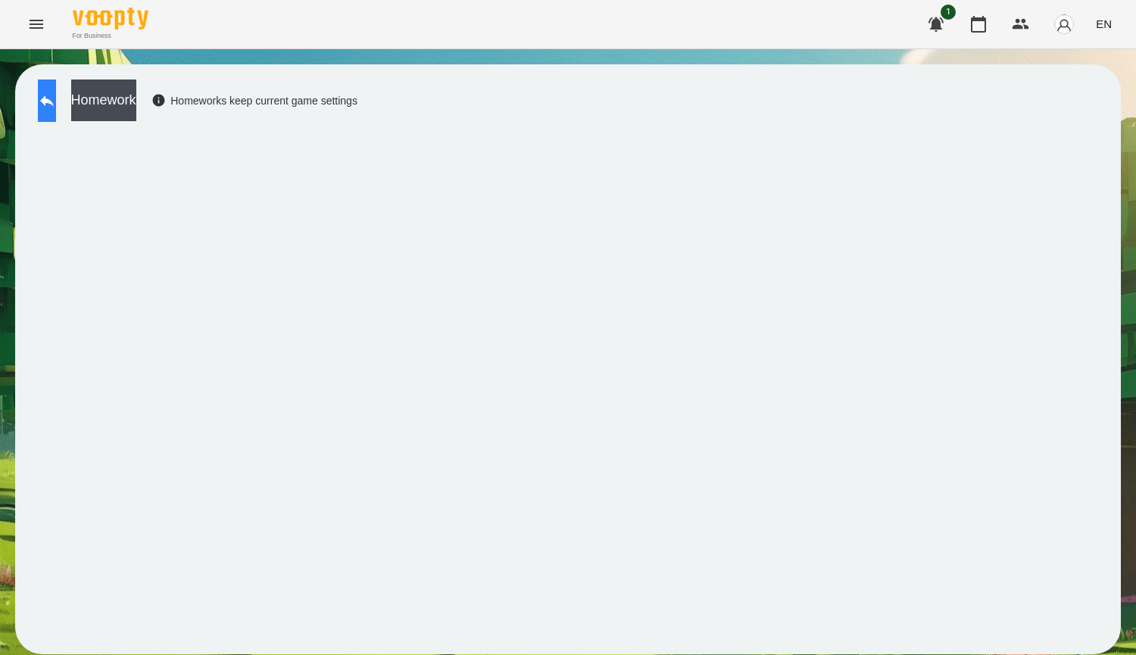
click at [56, 109] on icon at bounding box center [47, 101] width 18 height 18
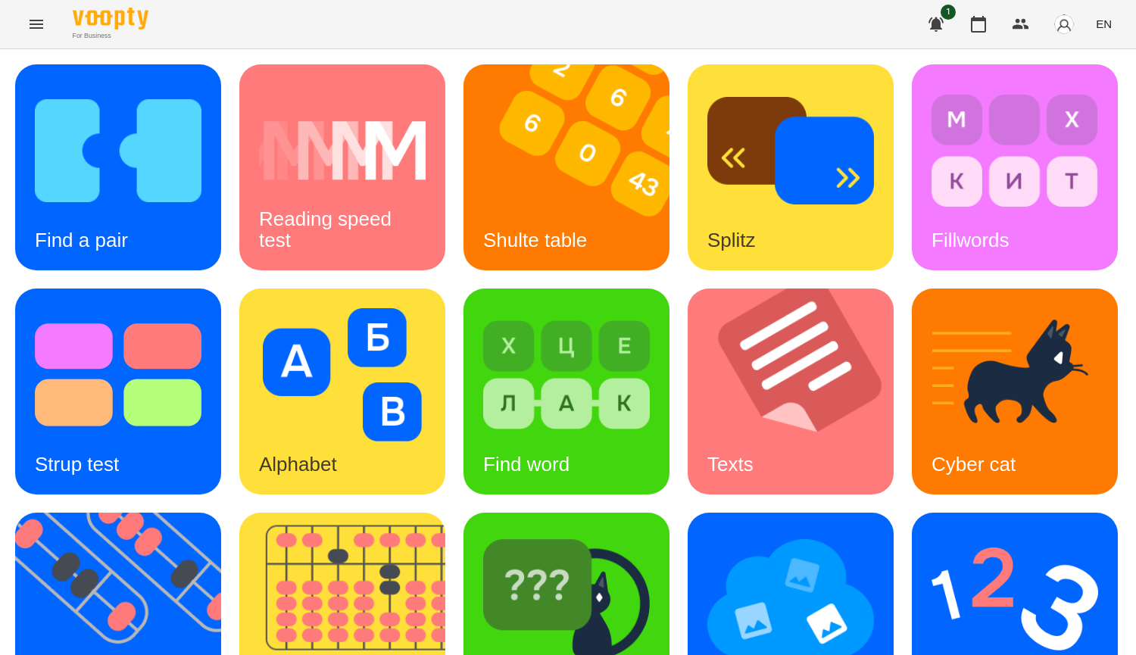
scroll to position [379, 0]
click at [932, 308] on img at bounding box center [1015, 374] width 167 height 133
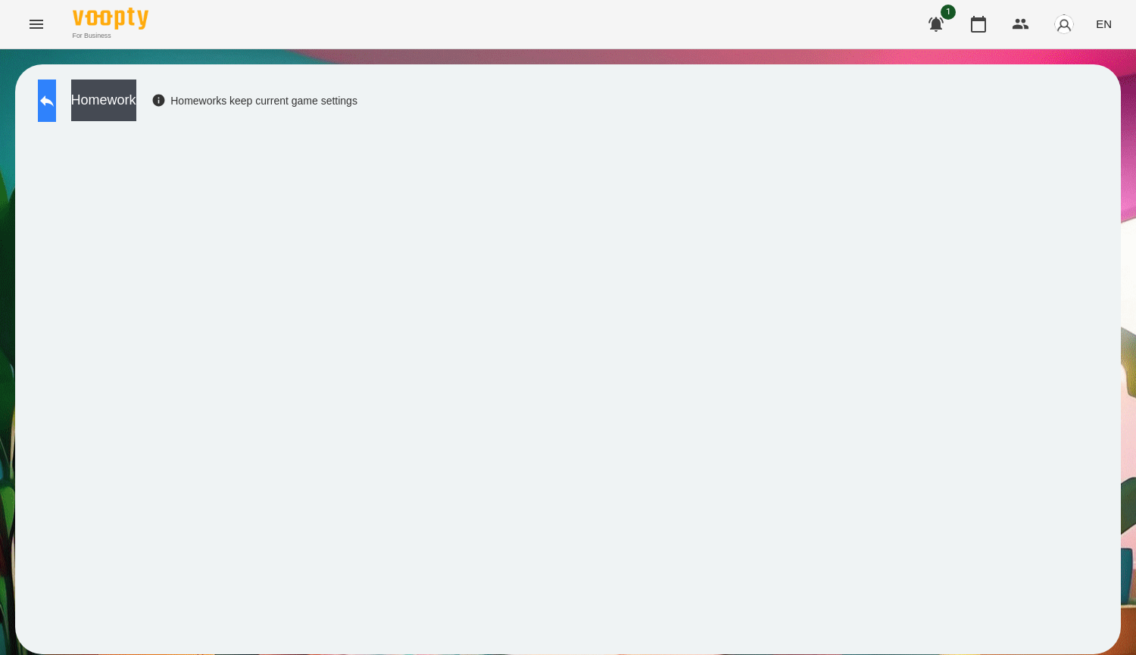
click at [51, 114] on button at bounding box center [47, 101] width 18 height 42
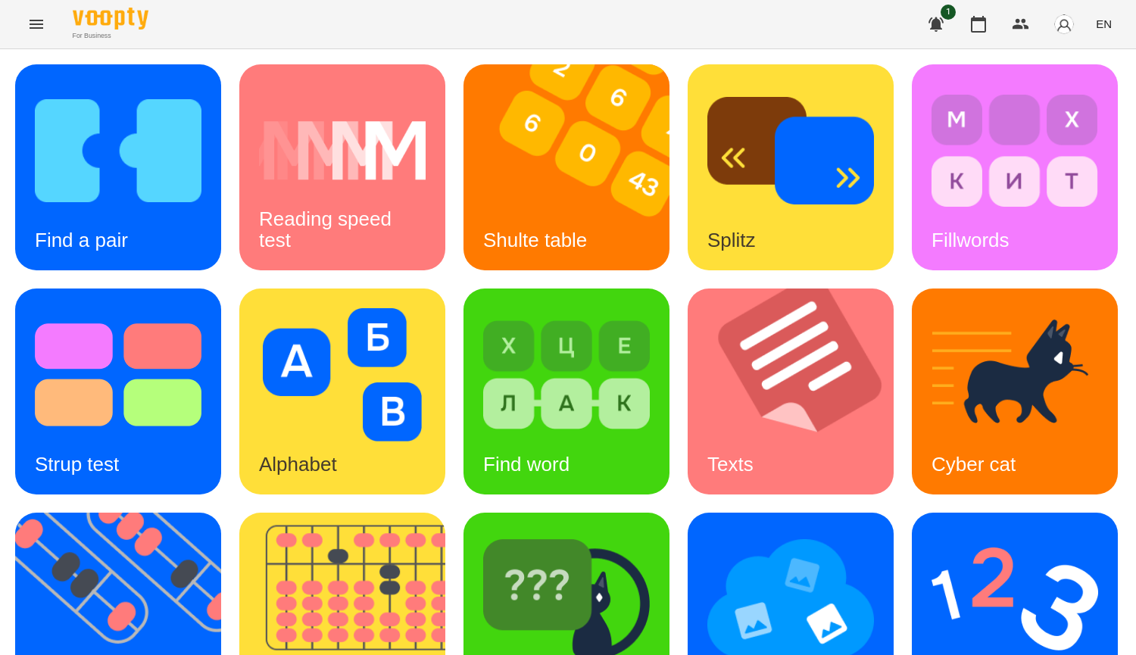
scroll to position [527, 0]
click at [483, 532] on img at bounding box center [566, 598] width 167 height 133
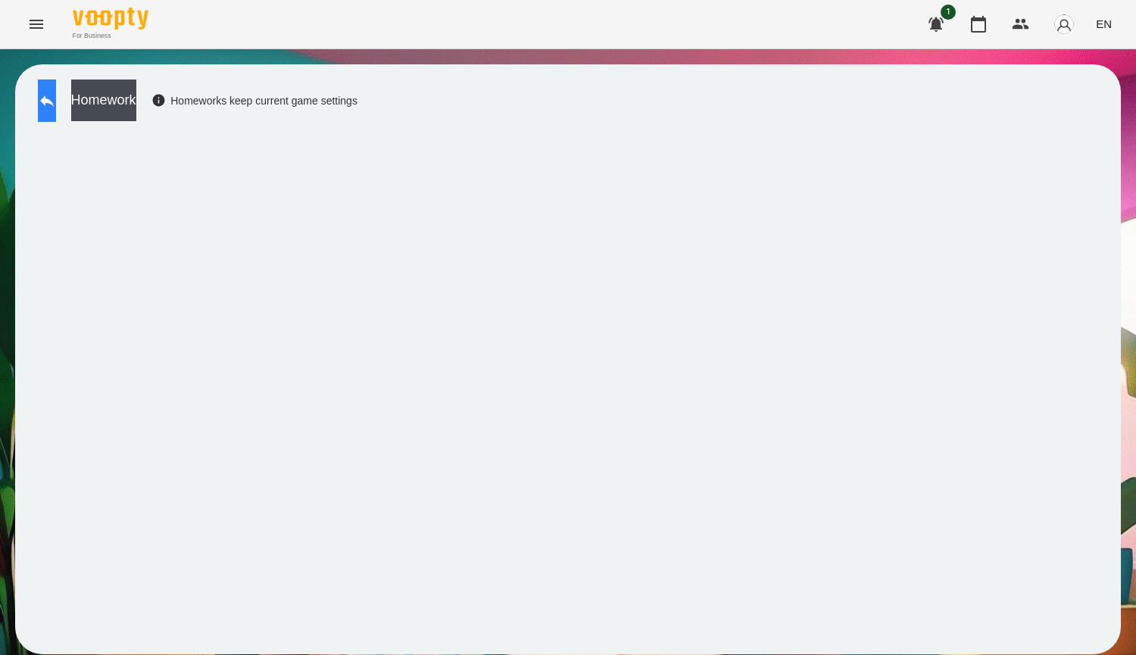
click at [56, 106] on icon at bounding box center [47, 101] width 18 height 18
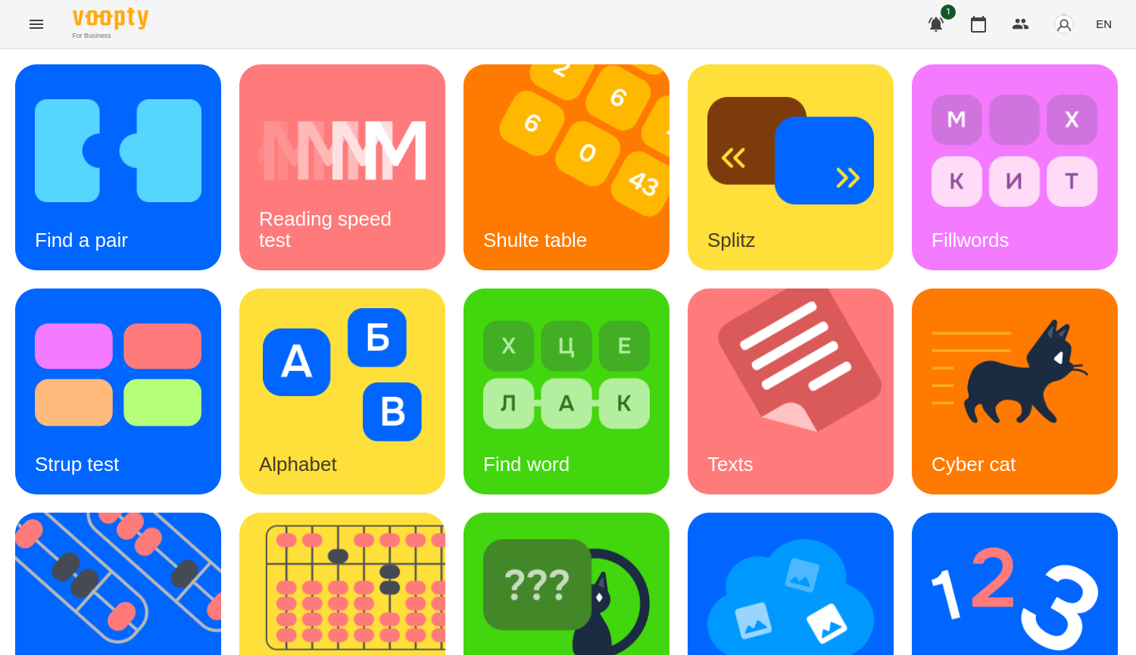
scroll to position [379, 0]
click at [483, 532] on img at bounding box center [566, 598] width 167 height 133
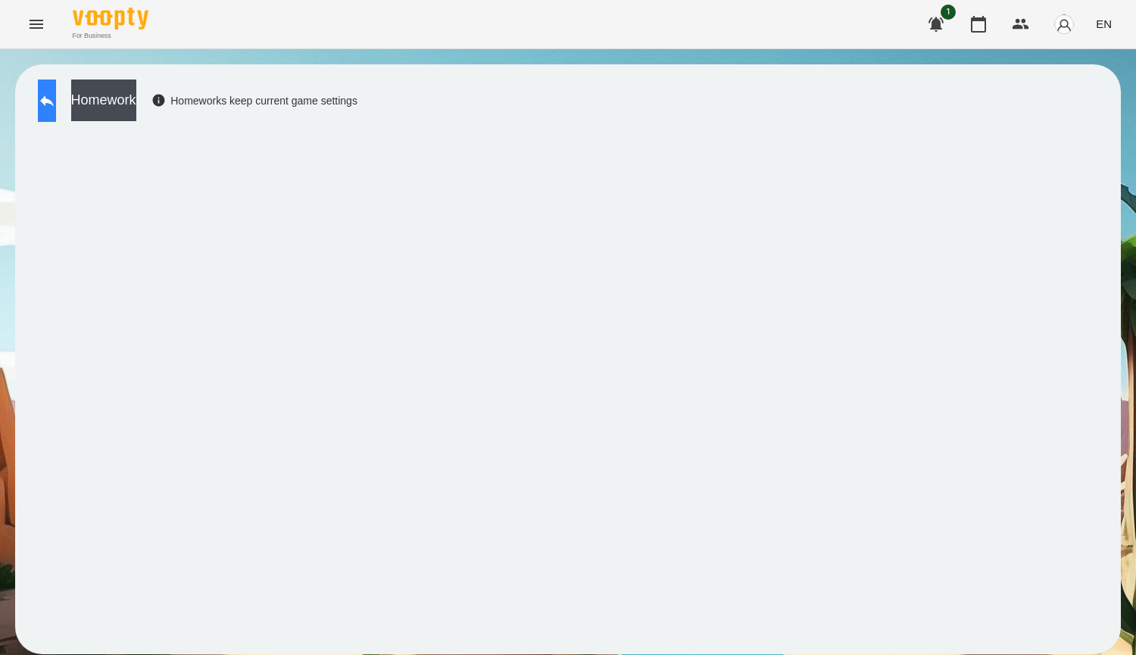
click at [56, 113] on button at bounding box center [47, 101] width 18 height 42
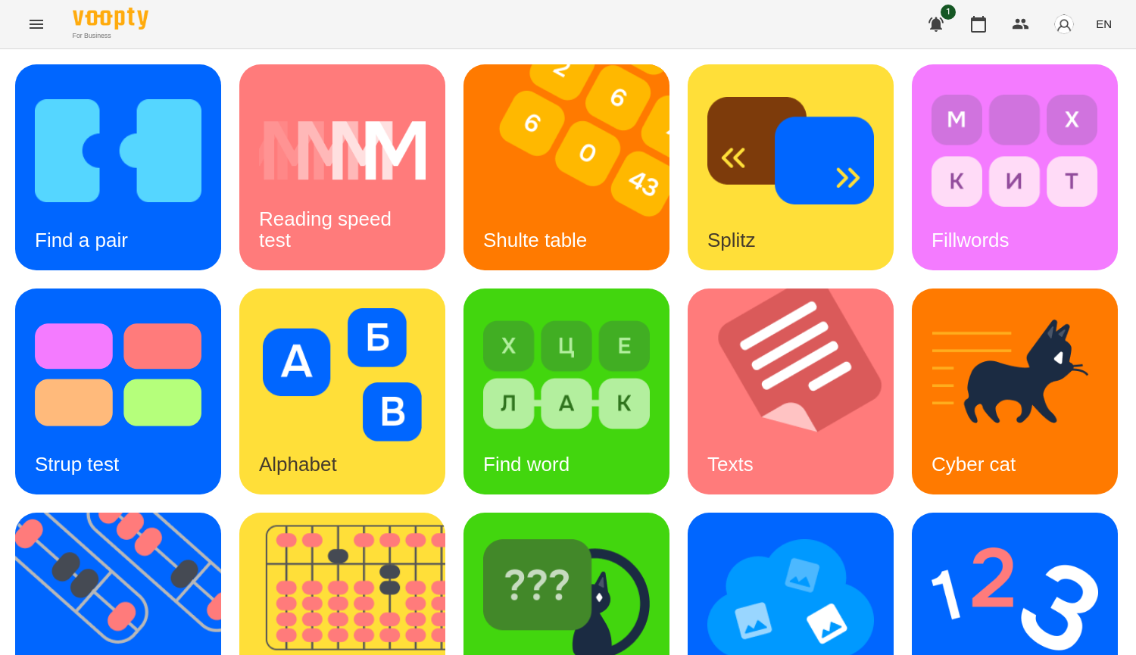
scroll to position [376, 0]
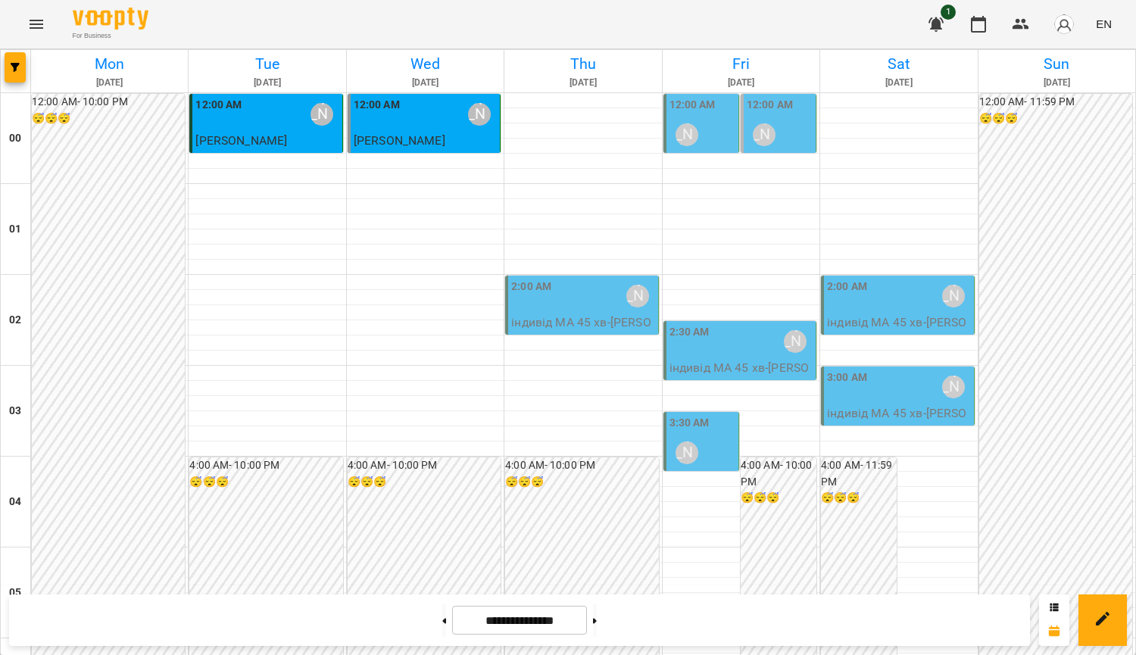
scroll to position [102, 0]
click at [597, 620] on button at bounding box center [595, 620] width 4 height 33
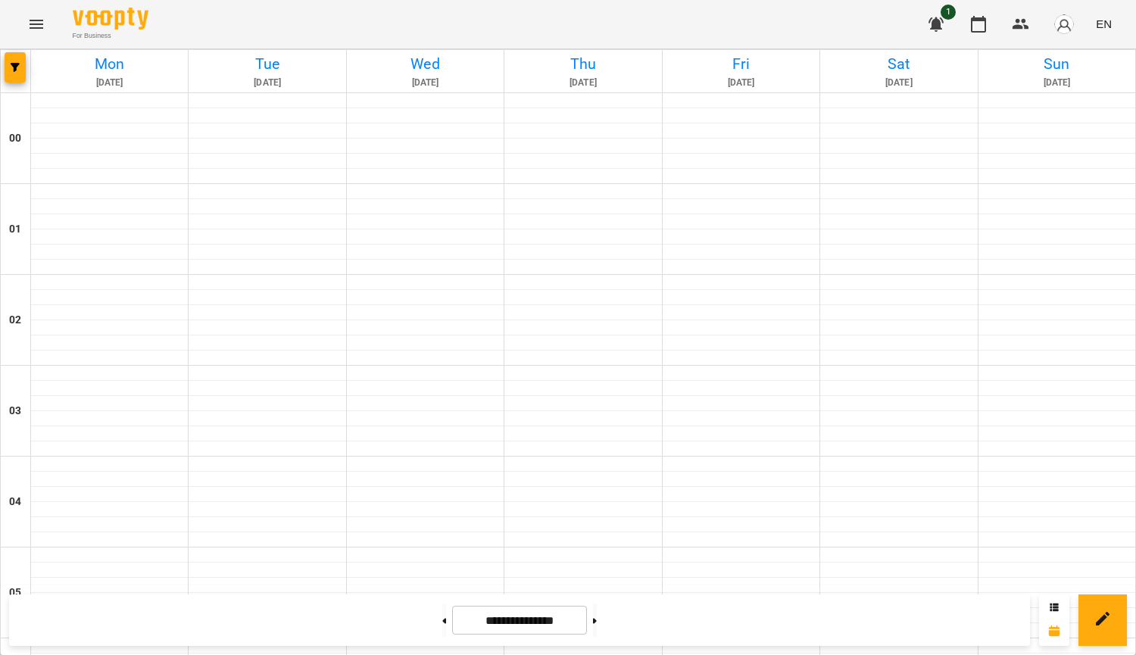
type input "**********"
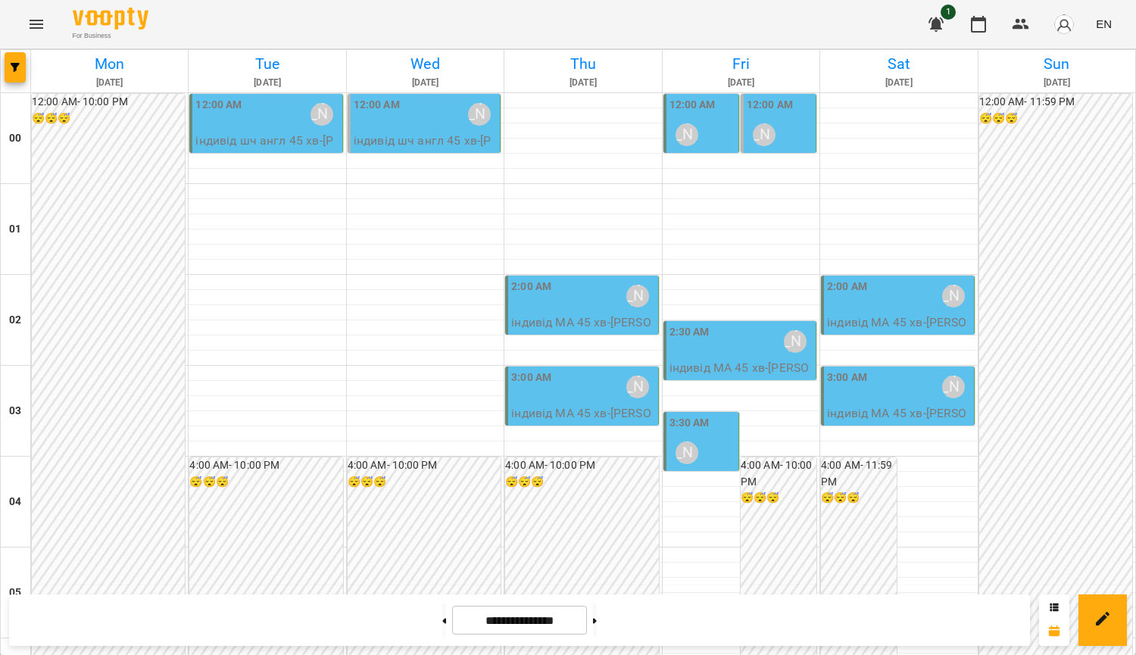
click at [385, 142] on p "індивід шч англ 45 хв - Оскар Ясінський" at bounding box center [425, 150] width 143 height 36
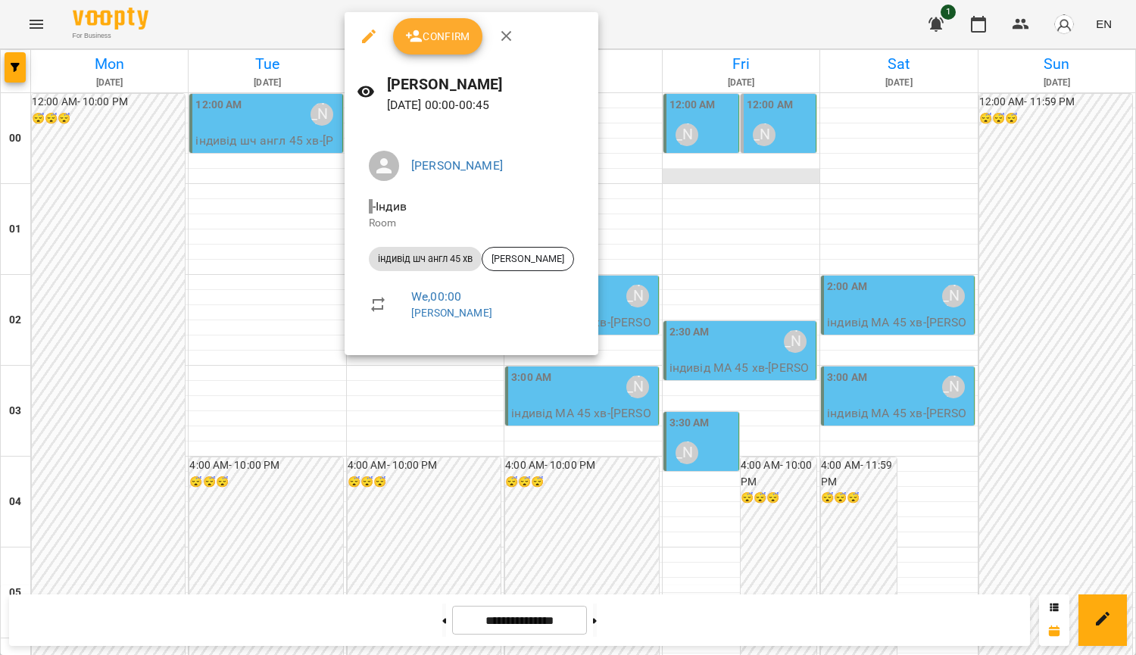
click at [673, 173] on div at bounding box center [568, 327] width 1136 height 655
